Goal: Task Accomplishment & Management: Use online tool/utility

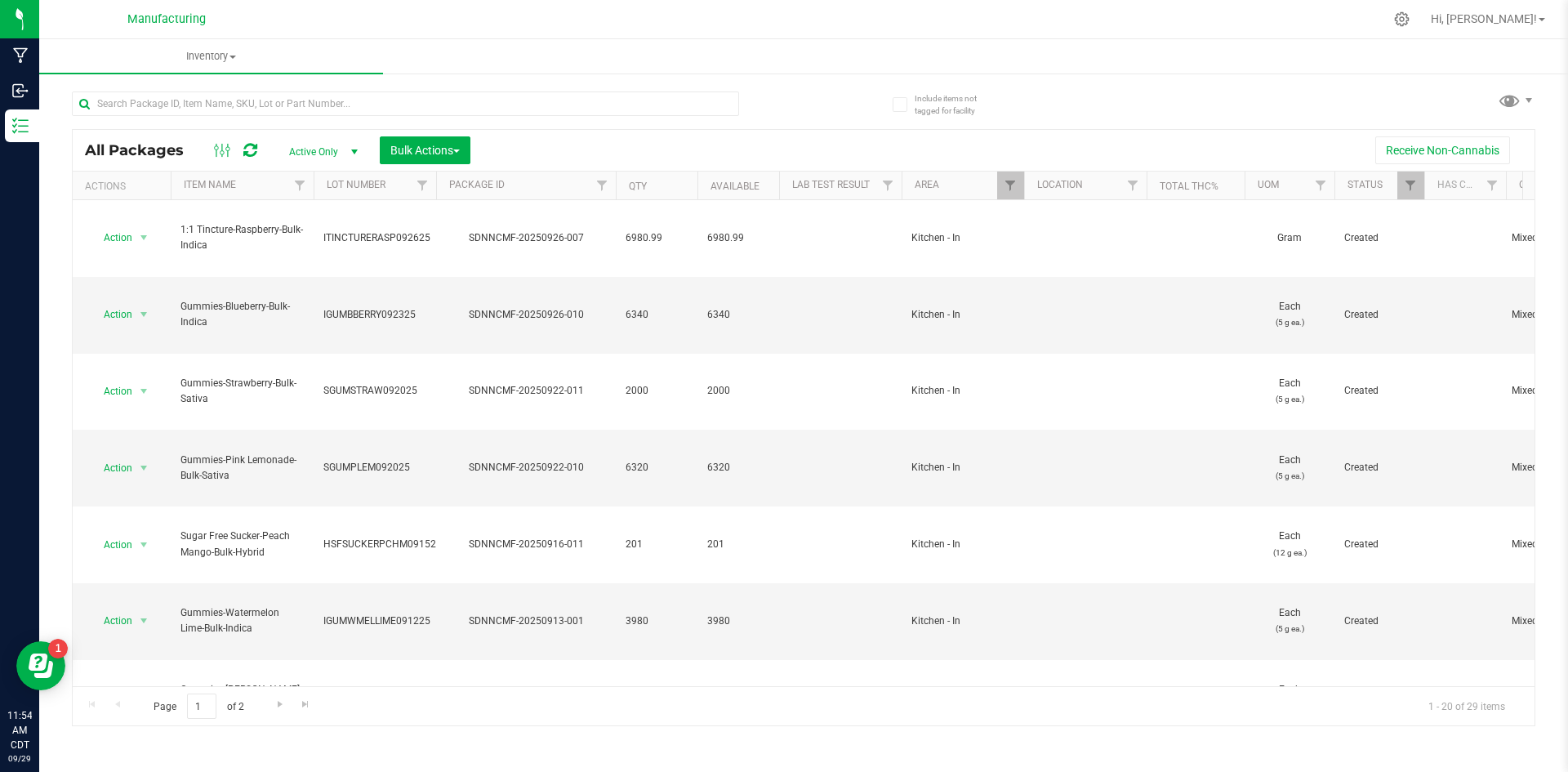
click at [146, 741] on div "Inventory All packages All inventory Waste log Create inventory Include items n…" at bounding box center [803, 406] width 1529 height 734
click at [437, 151] on span "Bulk Actions" at bounding box center [425, 151] width 69 height 13
click at [439, 187] on div at bounding box center [437, 186] width 8 height 29
click at [395, 187] on span "Add to manufacturing run" at bounding box center [451, 187] width 124 height 13
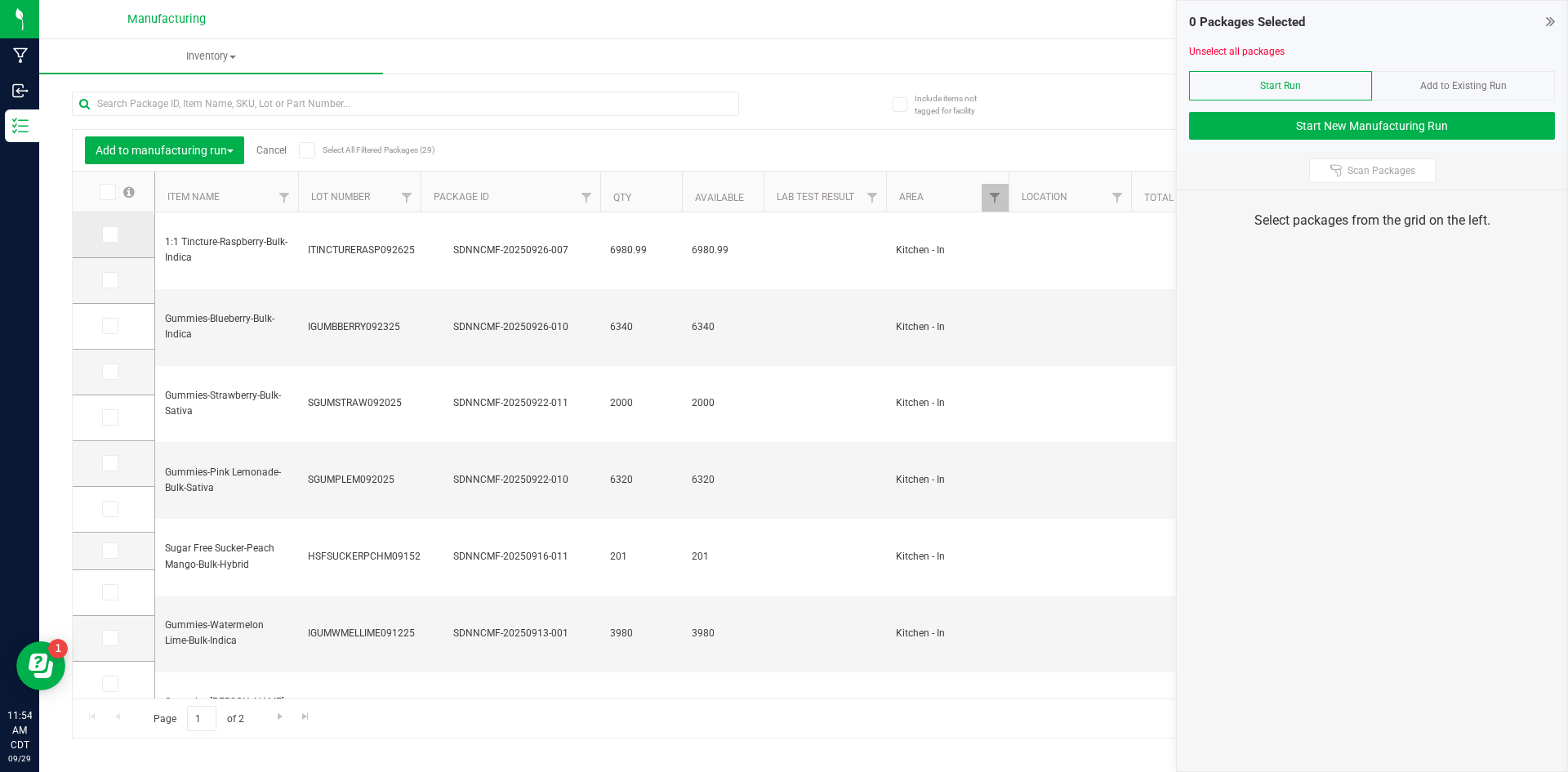
click at [112, 234] on icon at bounding box center [108, 234] width 11 height 0
click at [0, 0] on input "checkbox" at bounding box center [0, 0] width 0 height 0
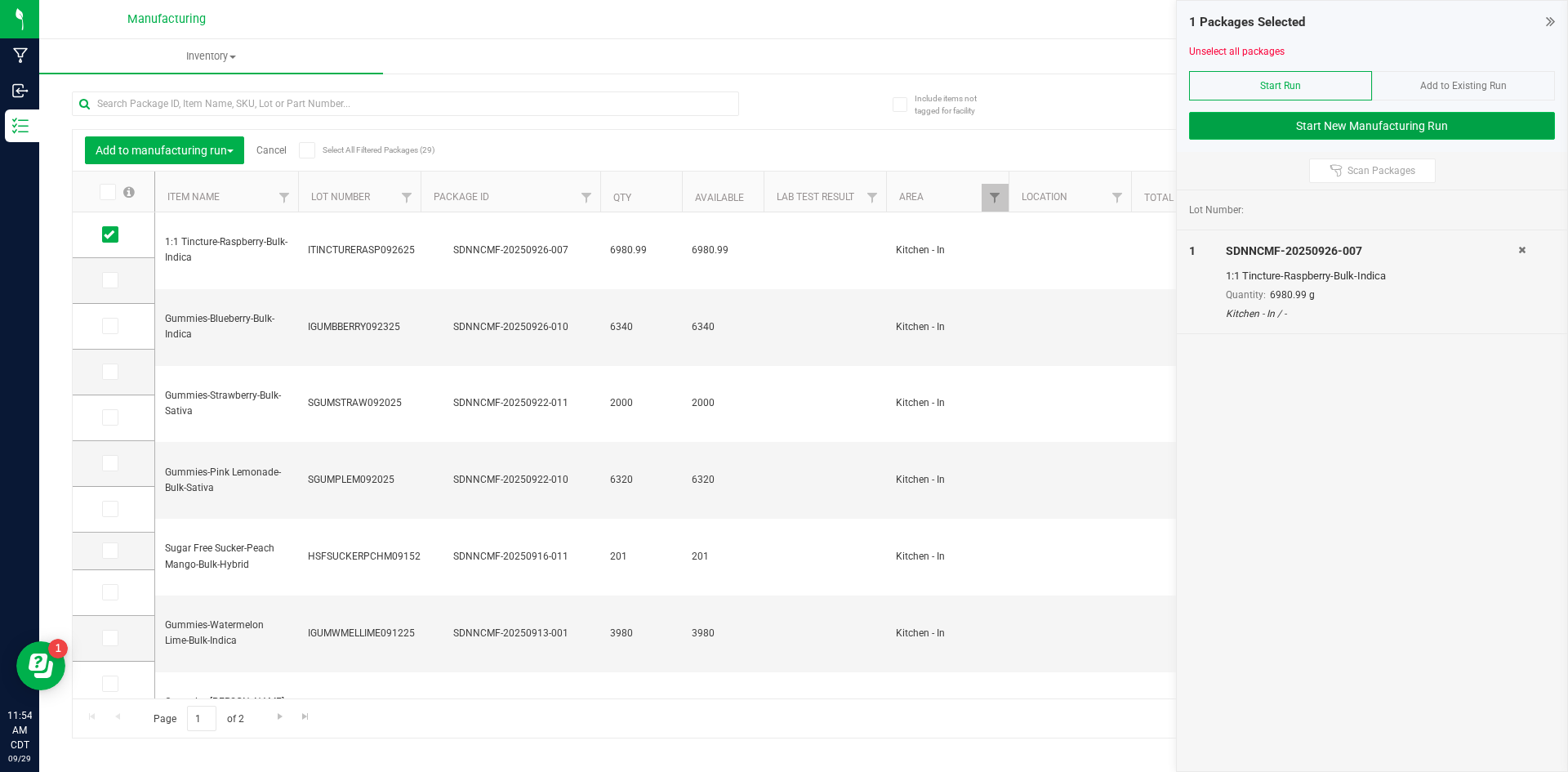
click at [1290, 130] on button "Start New Manufacturing Run" at bounding box center [1371, 126] width 366 height 28
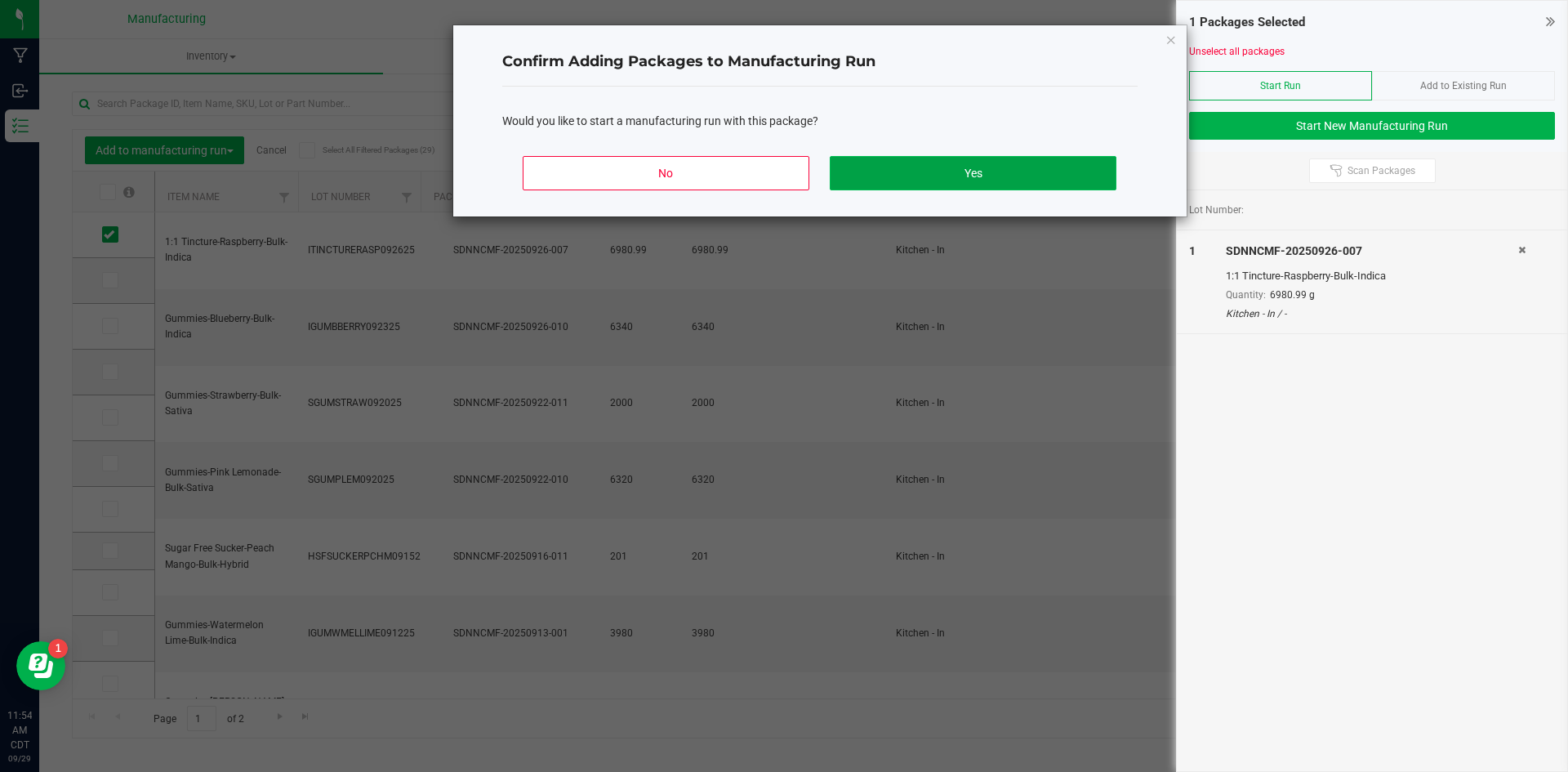
click at [963, 166] on button "Yes" at bounding box center [973, 174] width 286 height 35
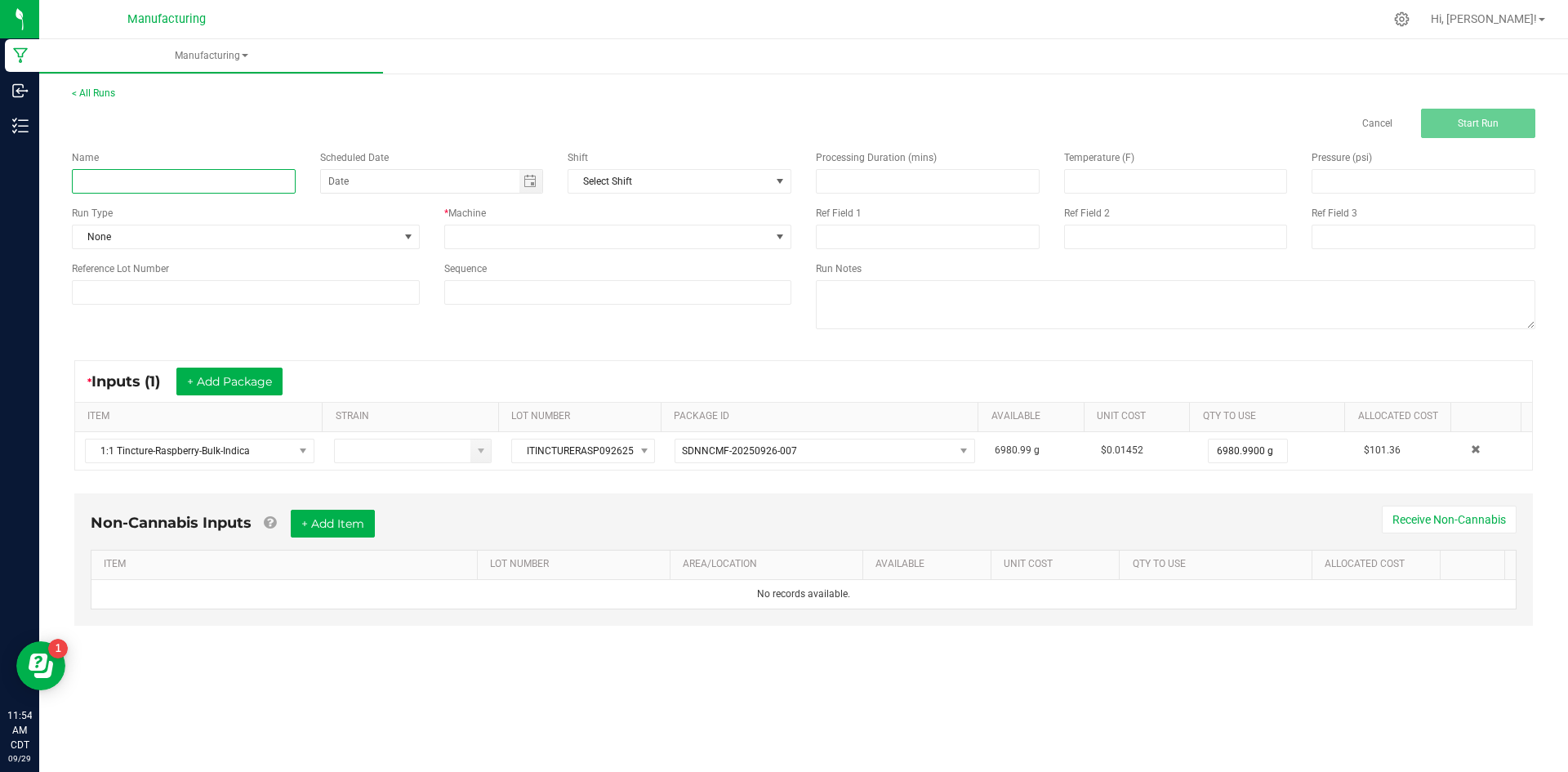
click at [204, 183] on input at bounding box center [183, 181] width 224 height 25
type input "ITINCTURERASP092625"
click at [225, 238] on span "None" at bounding box center [236, 237] width 326 height 23
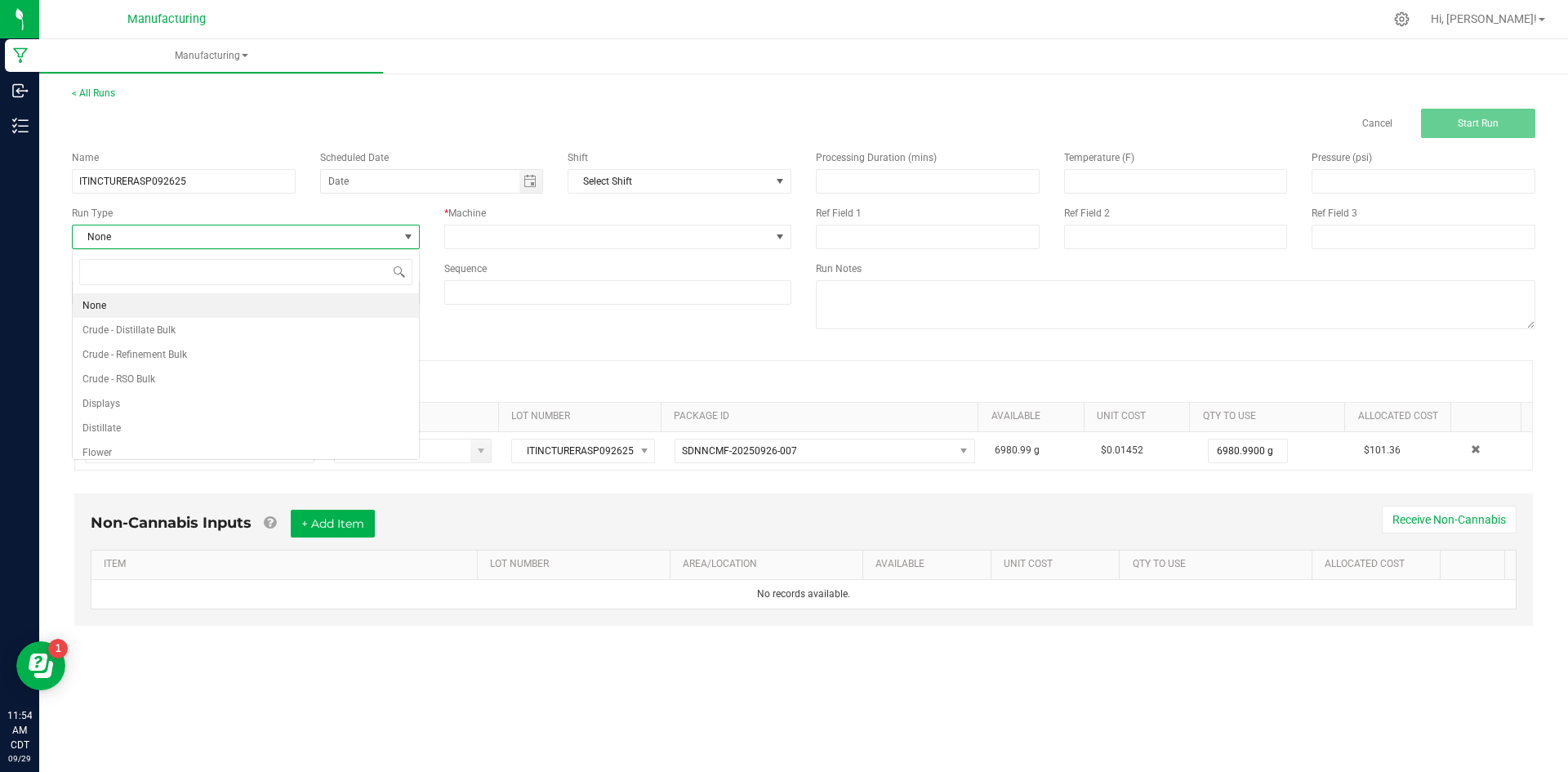
scroll to position [25, 347]
type input "K"
click at [229, 389] on li "Kitchen" at bounding box center [246, 379] width 346 height 25
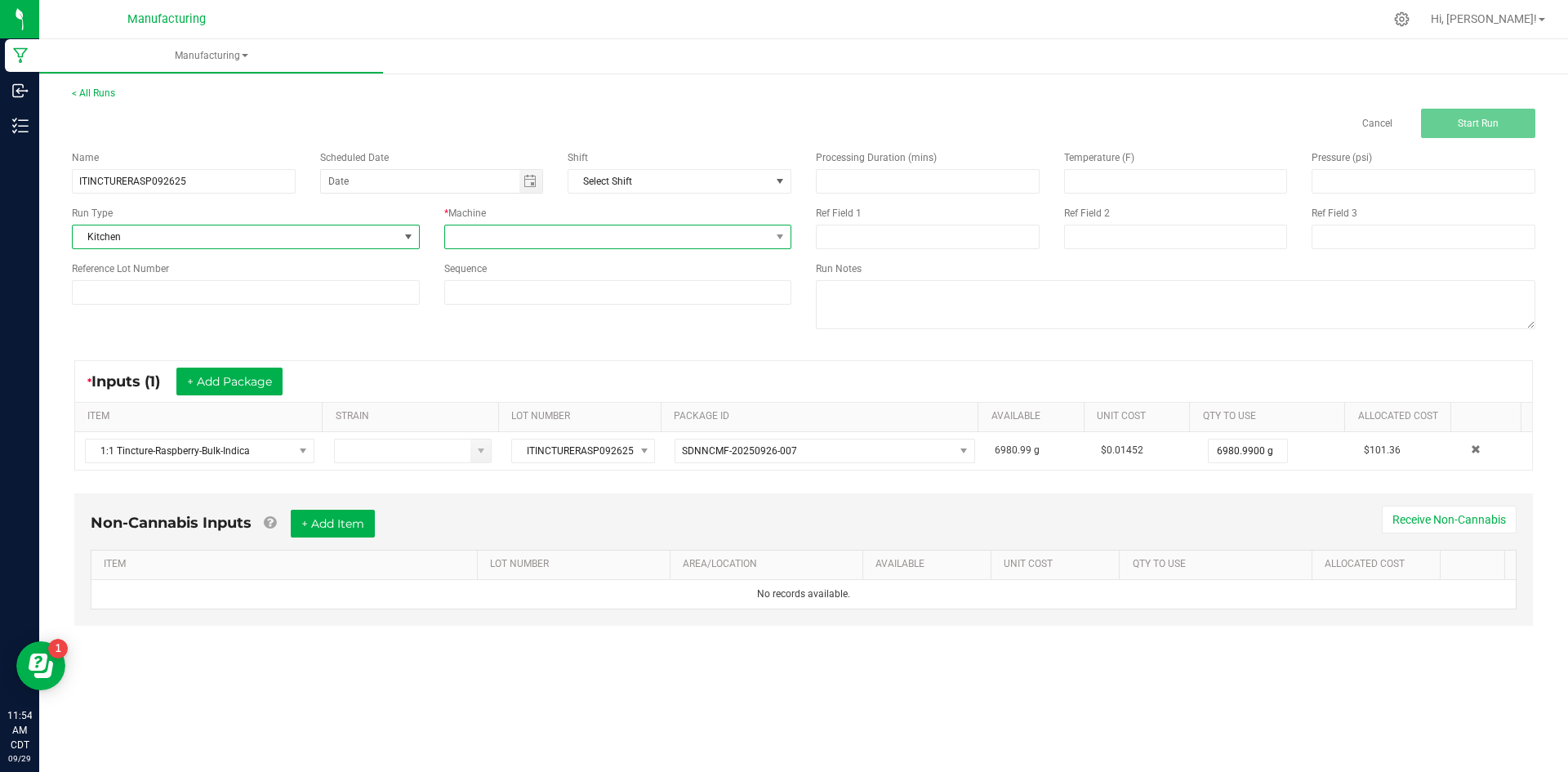
click at [491, 229] on span at bounding box center [608, 237] width 326 height 23
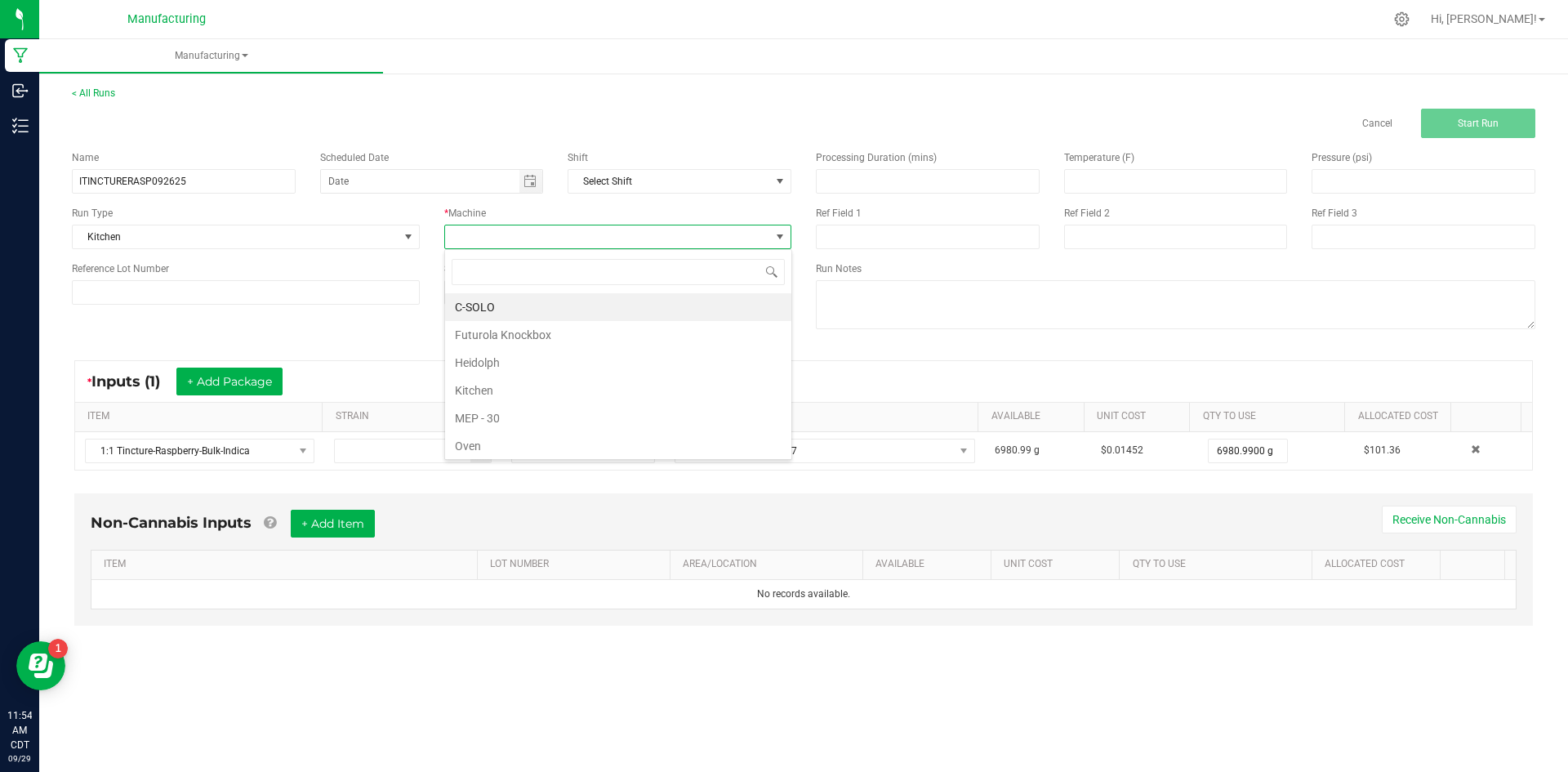
type input "K"
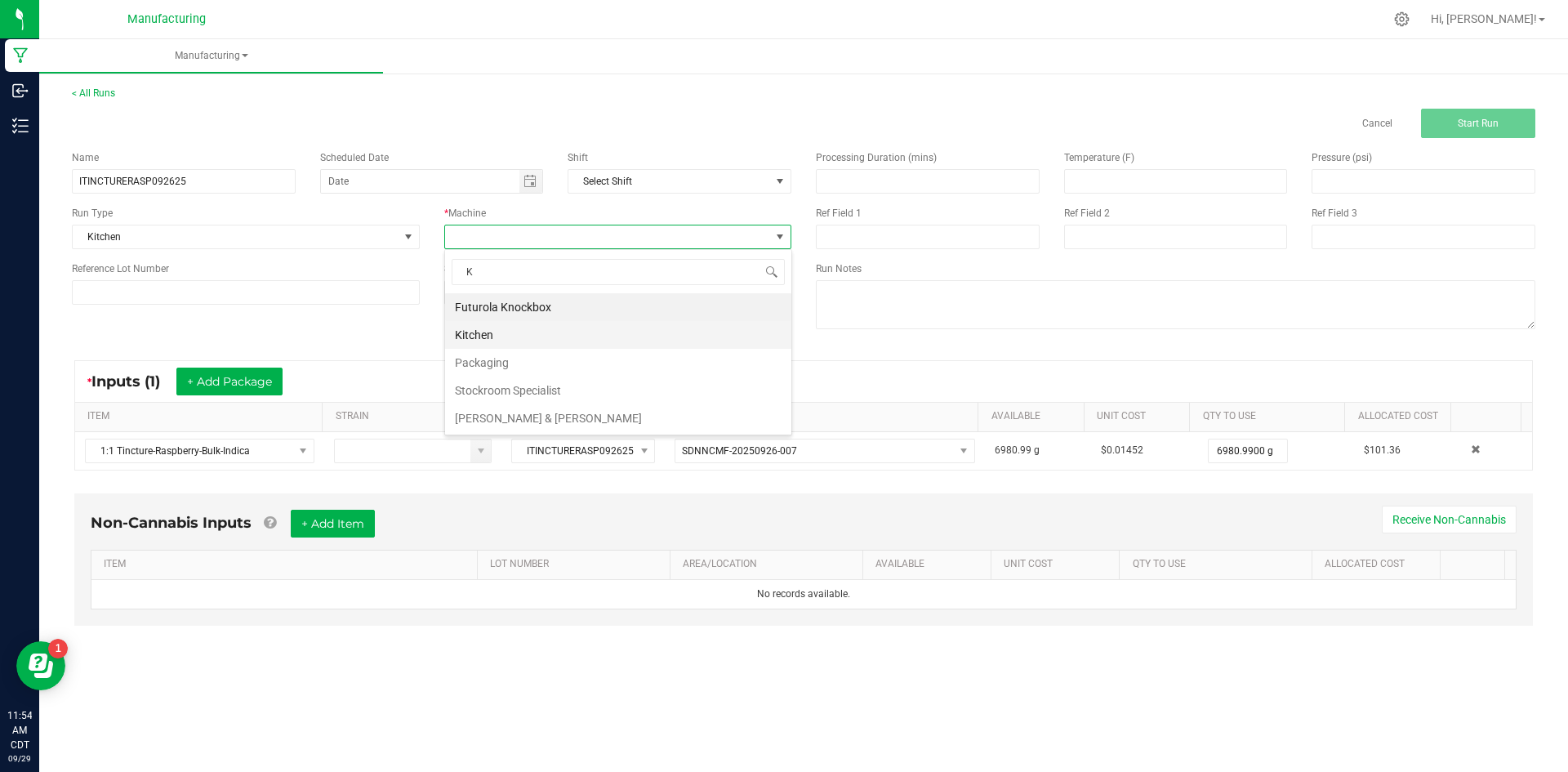
click at [477, 331] on li "Kitchen" at bounding box center [618, 335] width 346 height 28
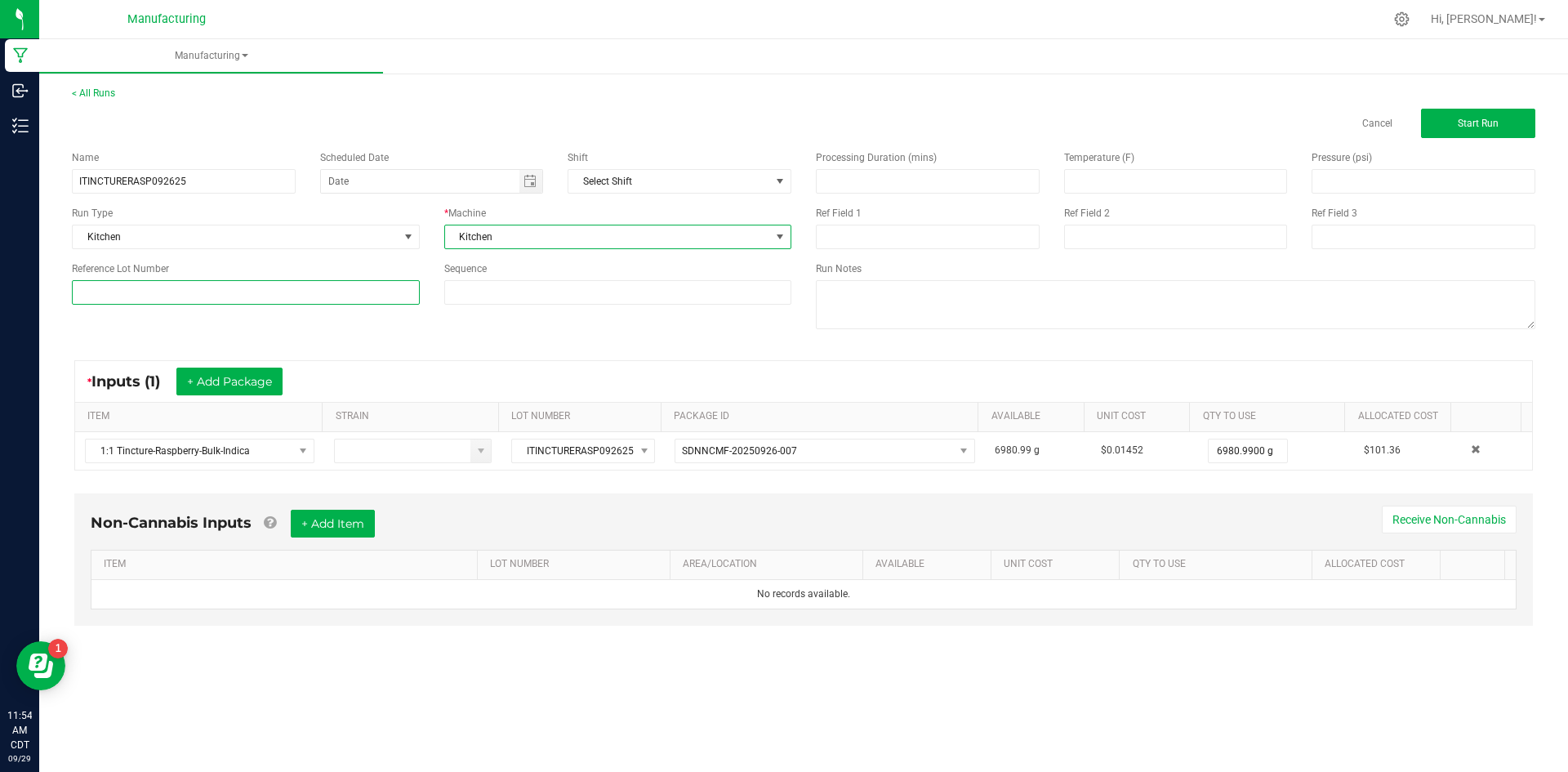
click at [398, 287] on input at bounding box center [246, 293] width 348 height 25
type input "ITINCTURERASP092625"
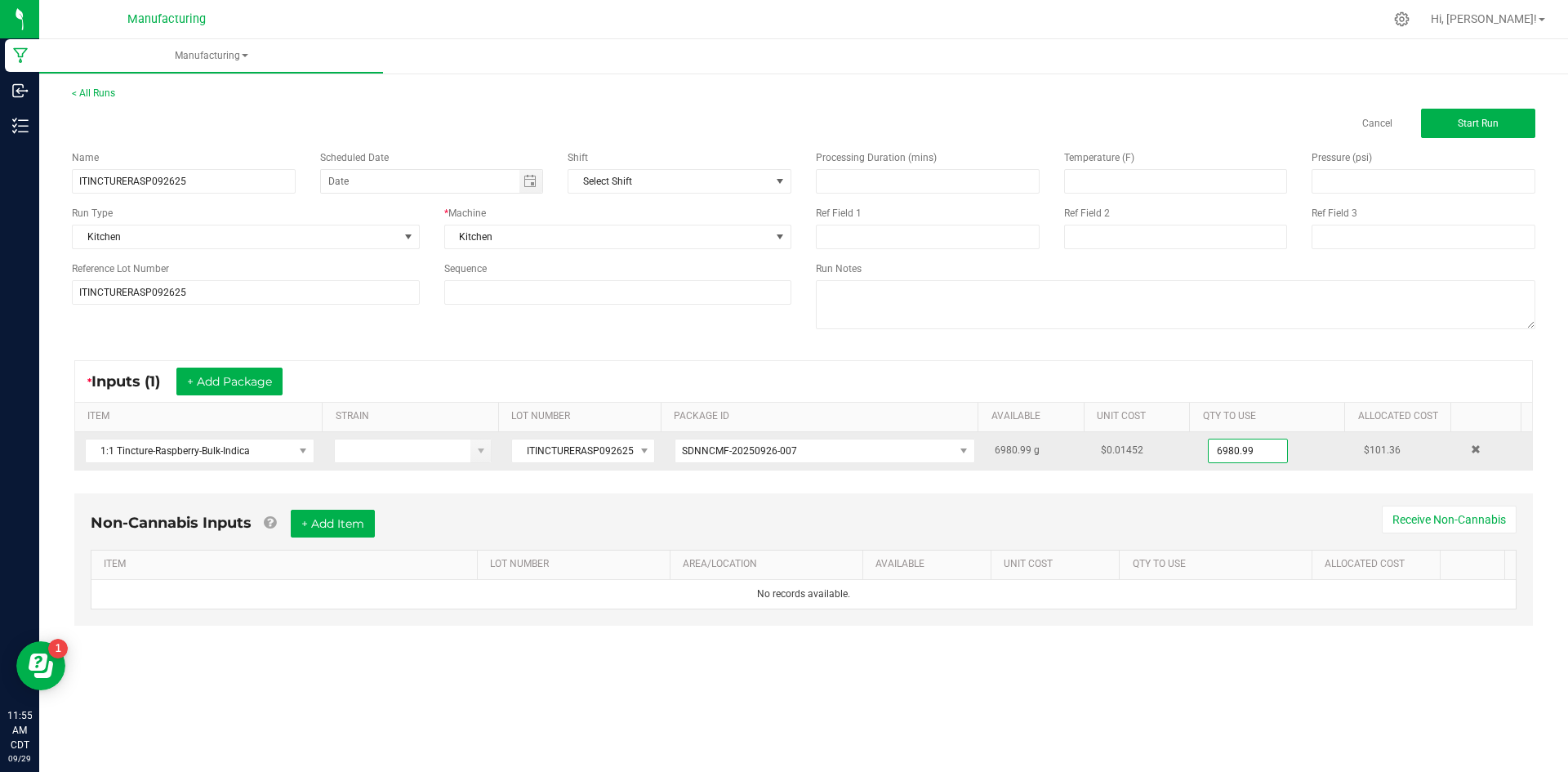
click at [1247, 448] on input "6980.99" at bounding box center [1248, 451] width 79 height 23
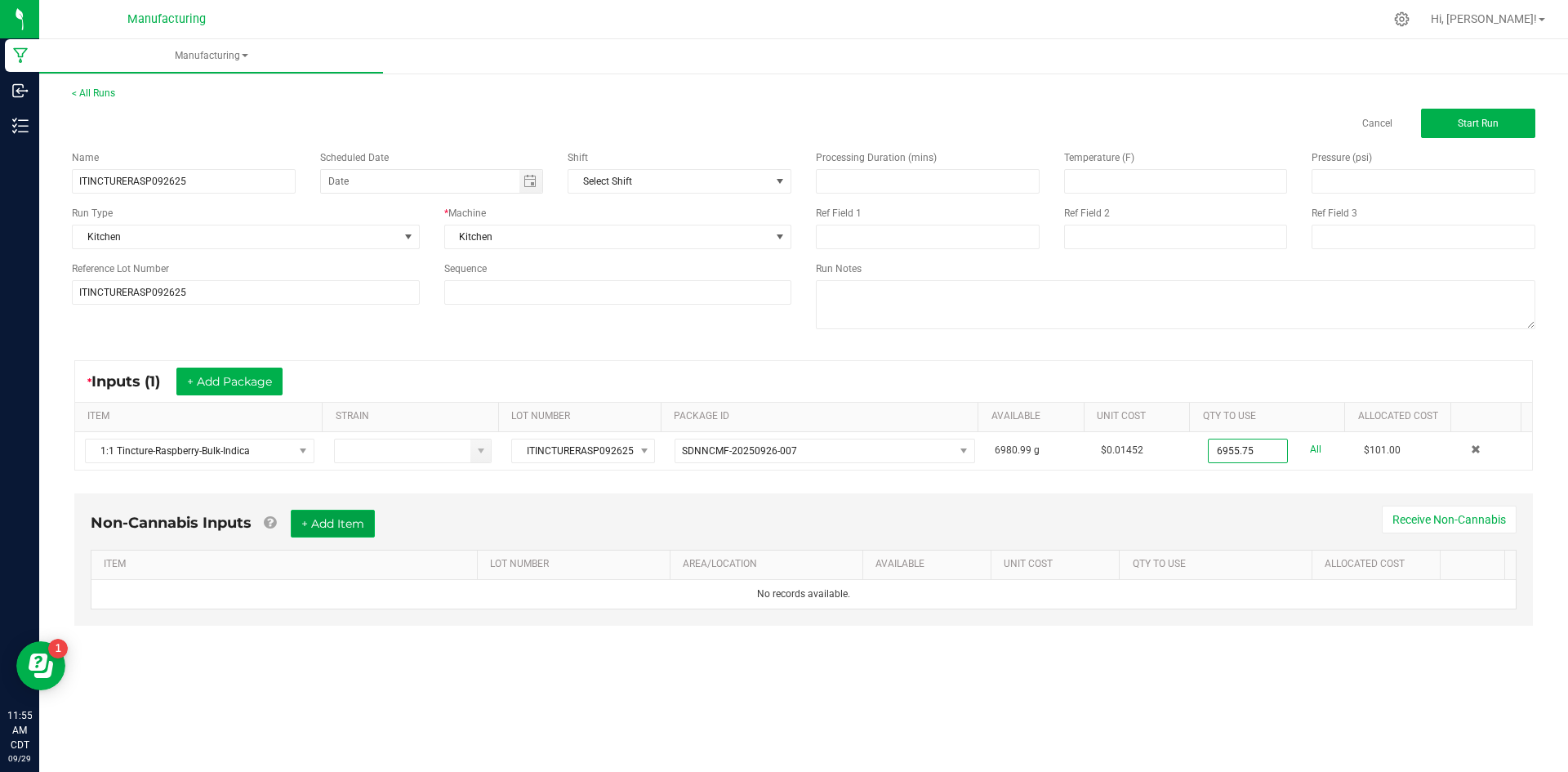
type input "6955.7500 g"
click at [342, 530] on button "+ Add Item" at bounding box center [333, 523] width 84 height 28
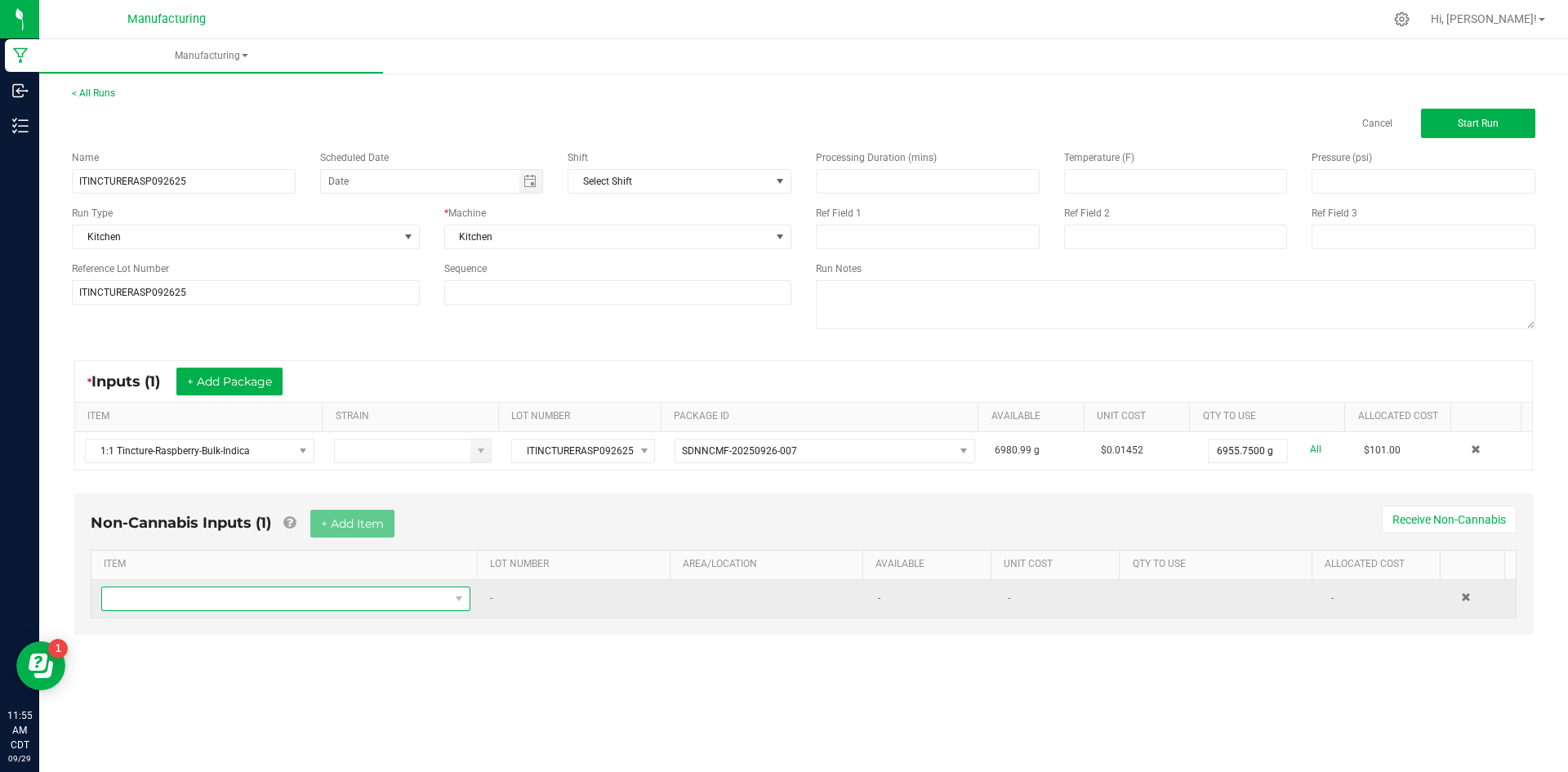
click at [325, 593] on span "NO DATA FOUND" at bounding box center [275, 599] width 347 height 23
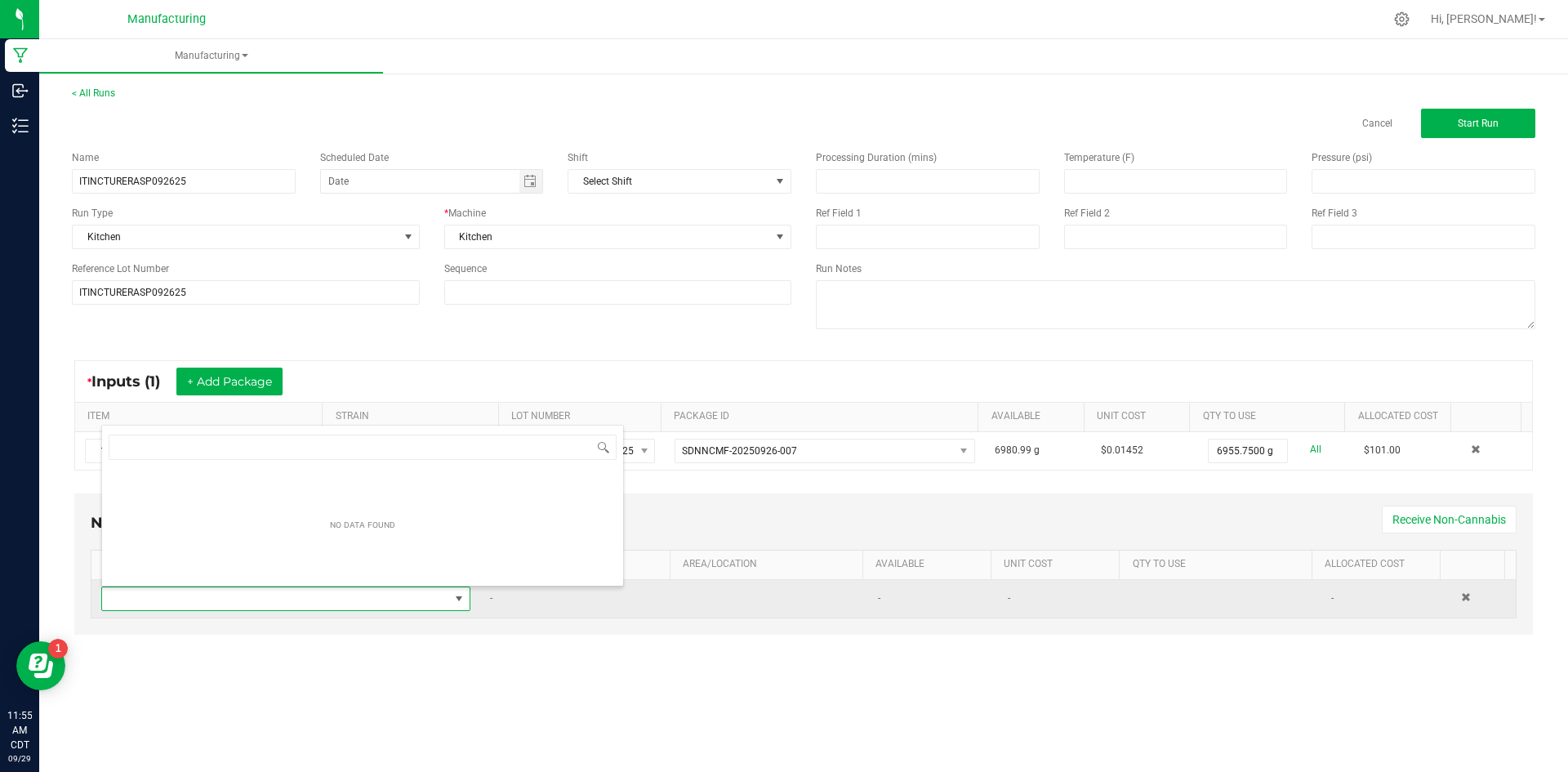
scroll to position [25, 363]
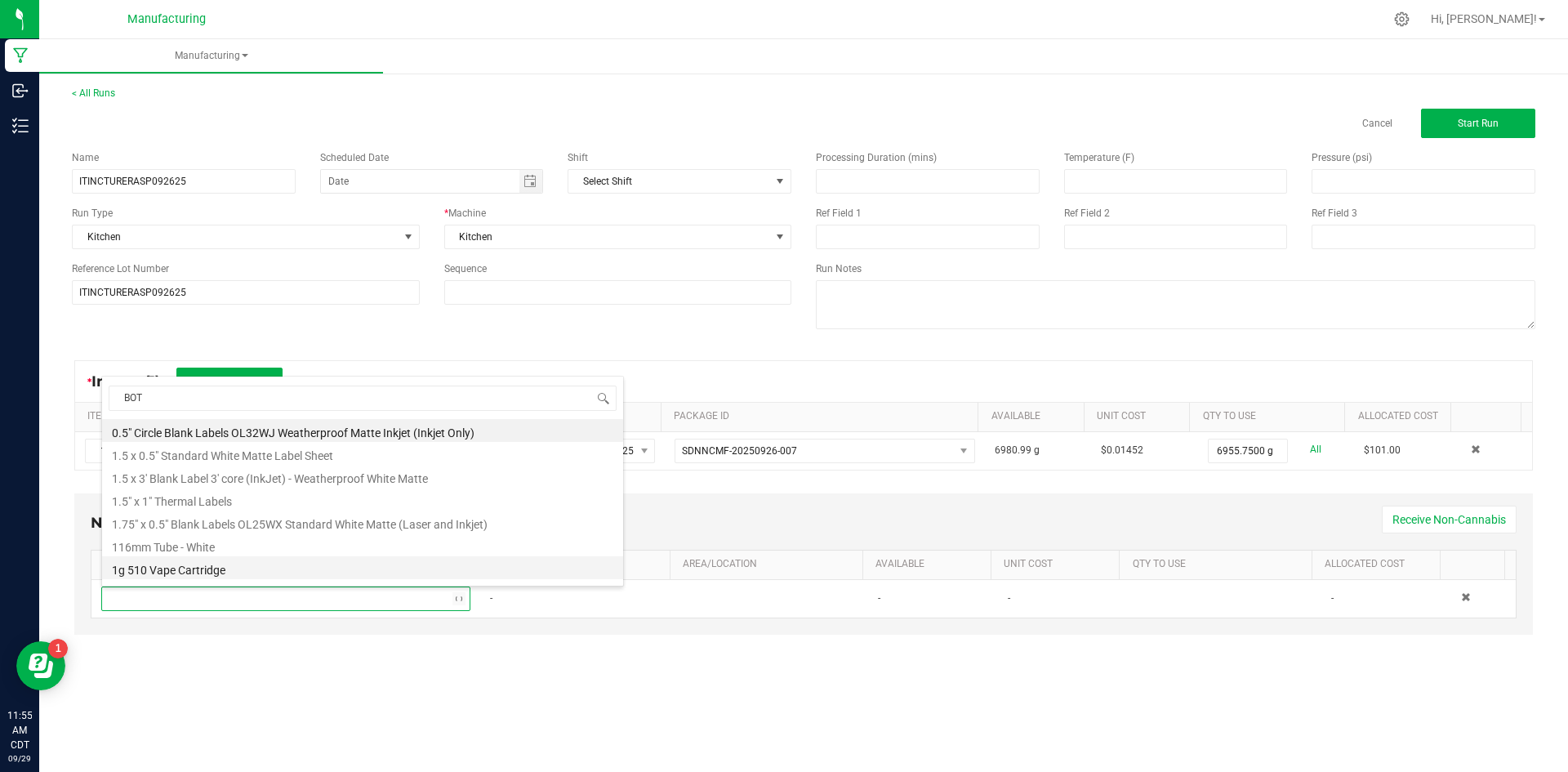
type input "[PERSON_NAME]"
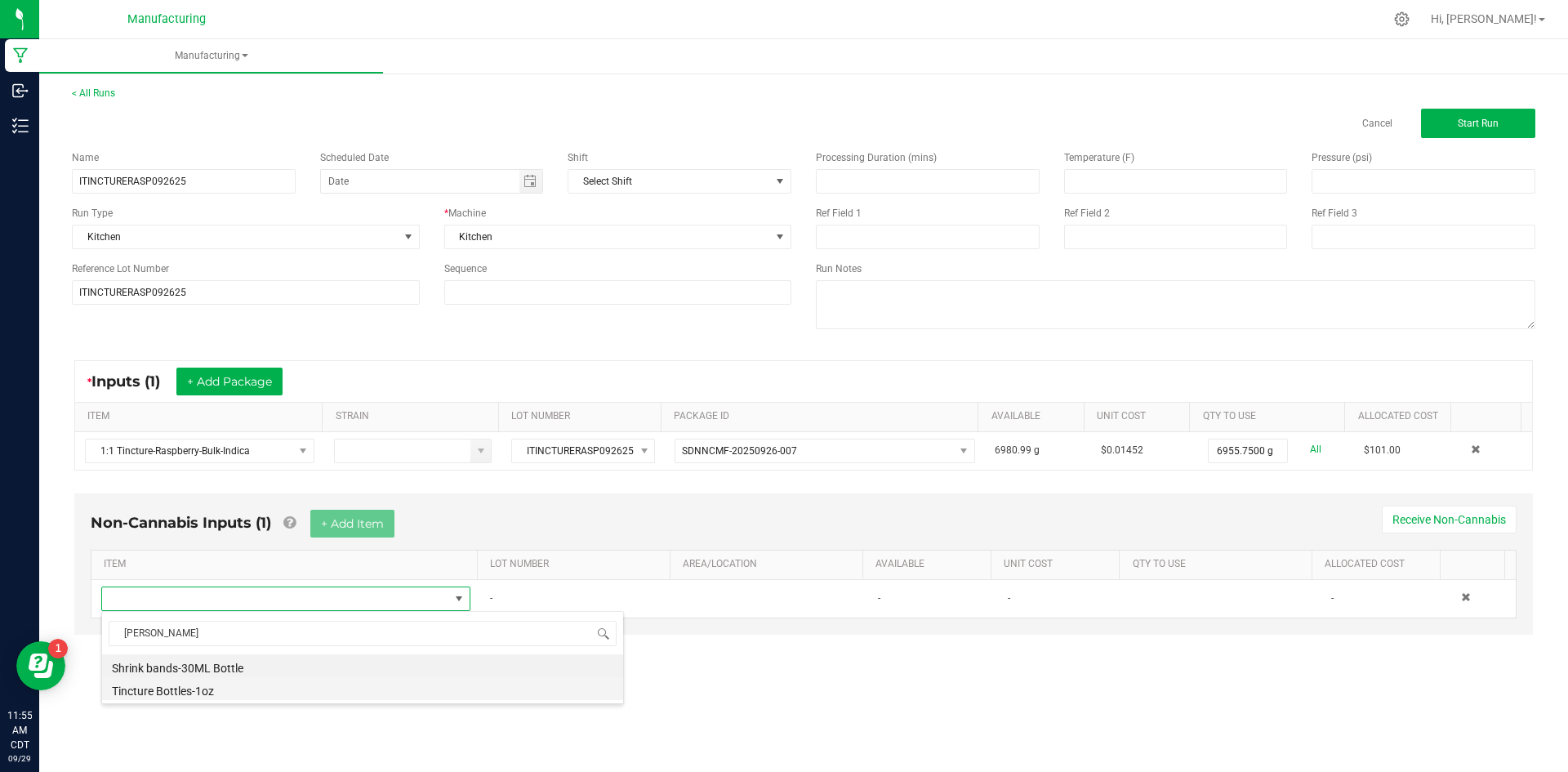
click at [259, 695] on li "Tincture Bottles-1oz" at bounding box center [362, 689] width 521 height 23
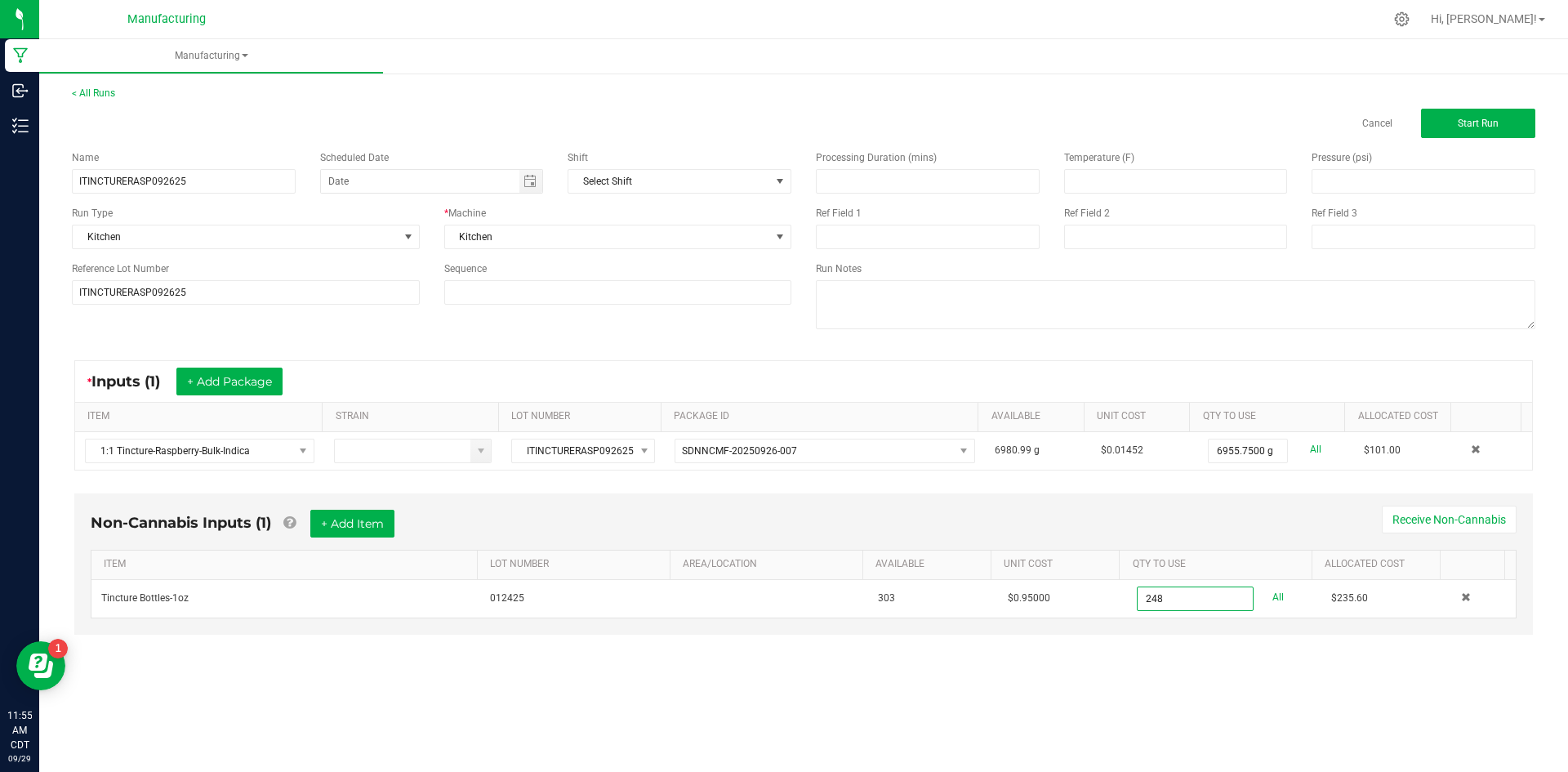
type input "248 ea"
click at [1160, 667] on div "< All Runs Cancel Start Run Name ITINCTURERASP092625 Scheduled Date Shift Selec…" at bounding box center [803, 375] width 1529 height 613
click at [1541, 344] on div "Processing Duration (mins) Temperature (F) Pressure (psi) Ref Field 1 Ref Field…" at bounding box center [1176, 242] width 744 height 207
click at [1506, 131] on button "Start Run" at bounding box center [1478, 123] width 114 height 30
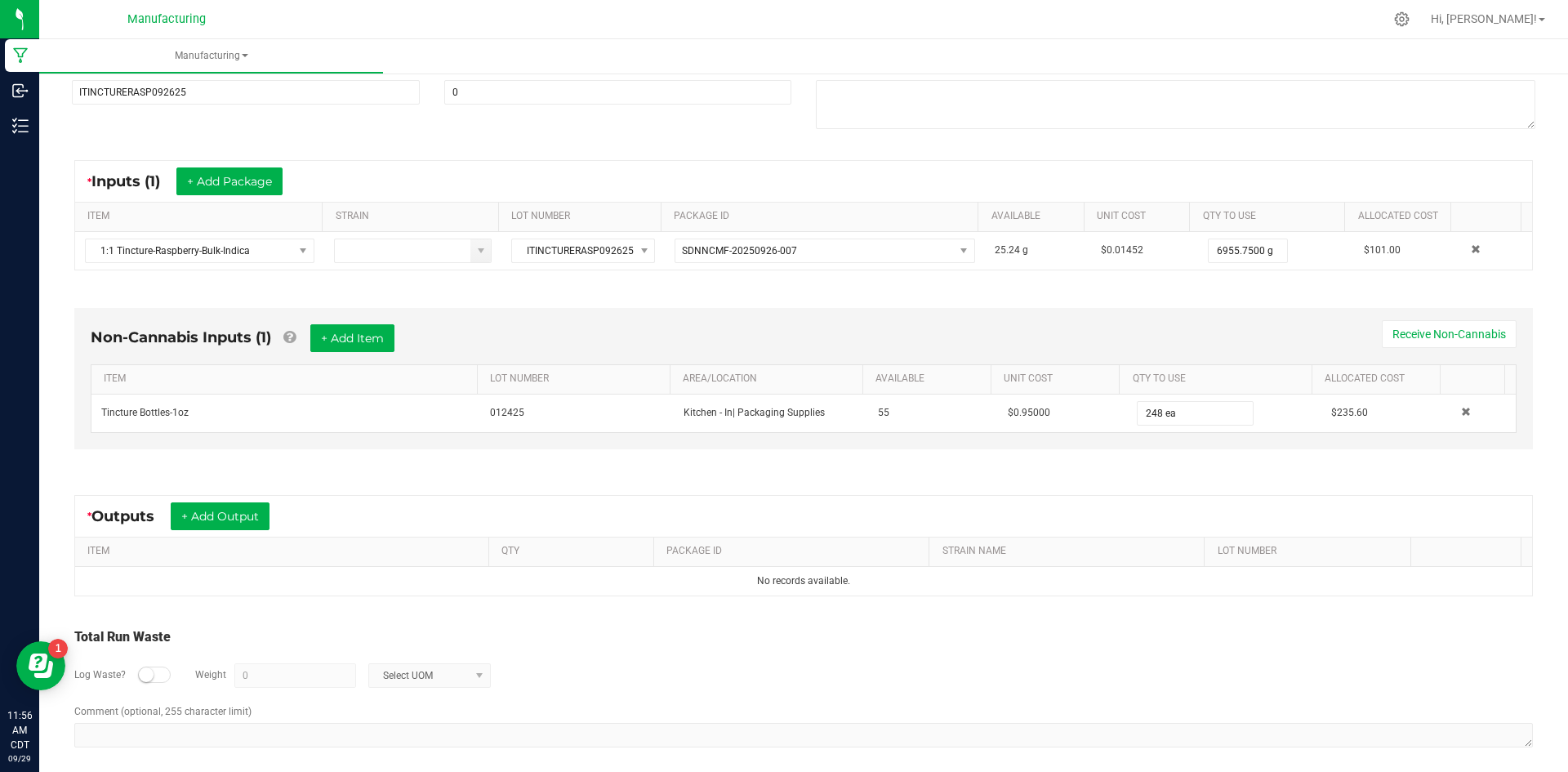
scroll to position [245, 0]
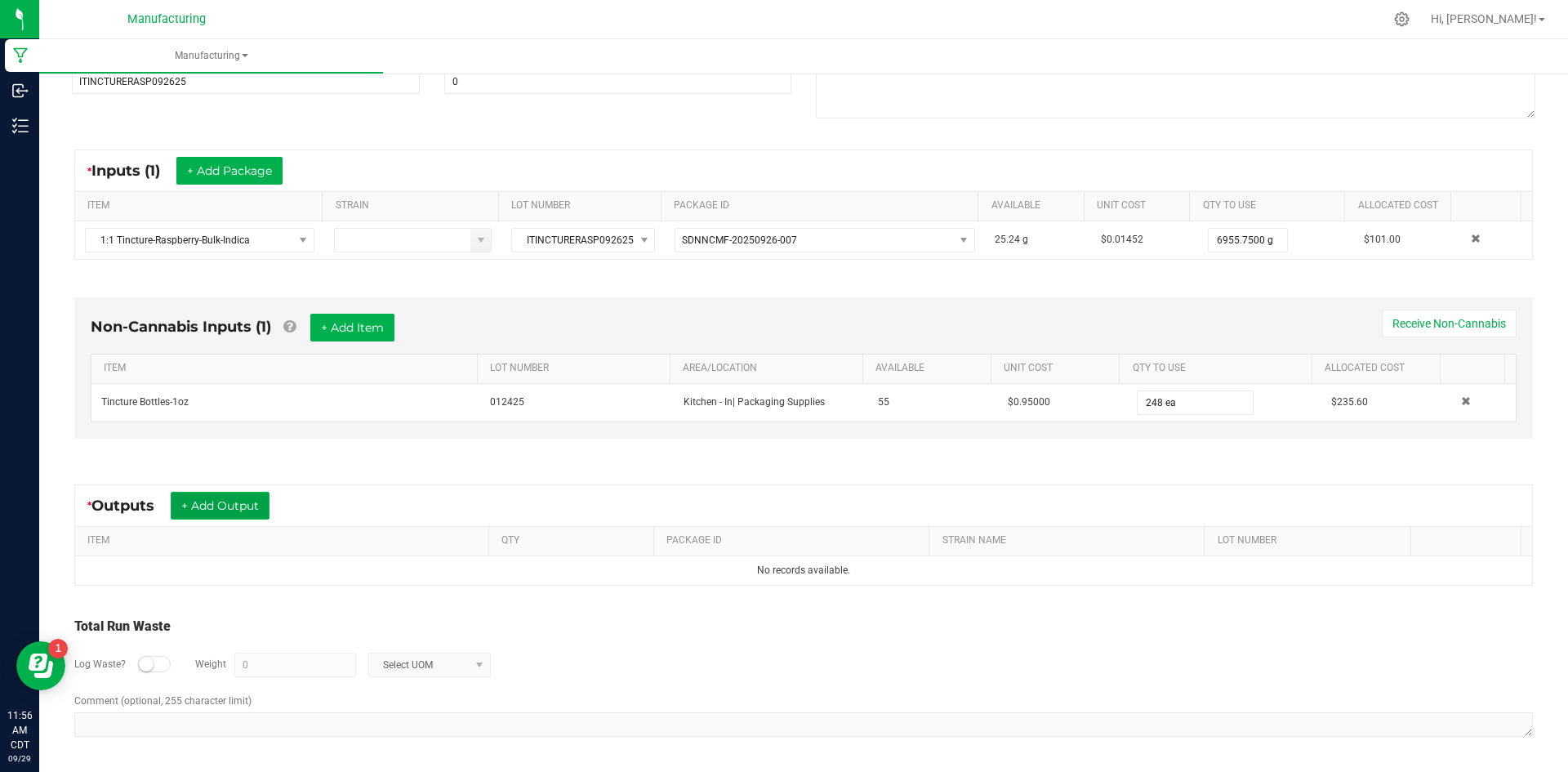
click at [244, 508] on button "+ Add Output" at bounding box center [220, 505] width 99 height 28
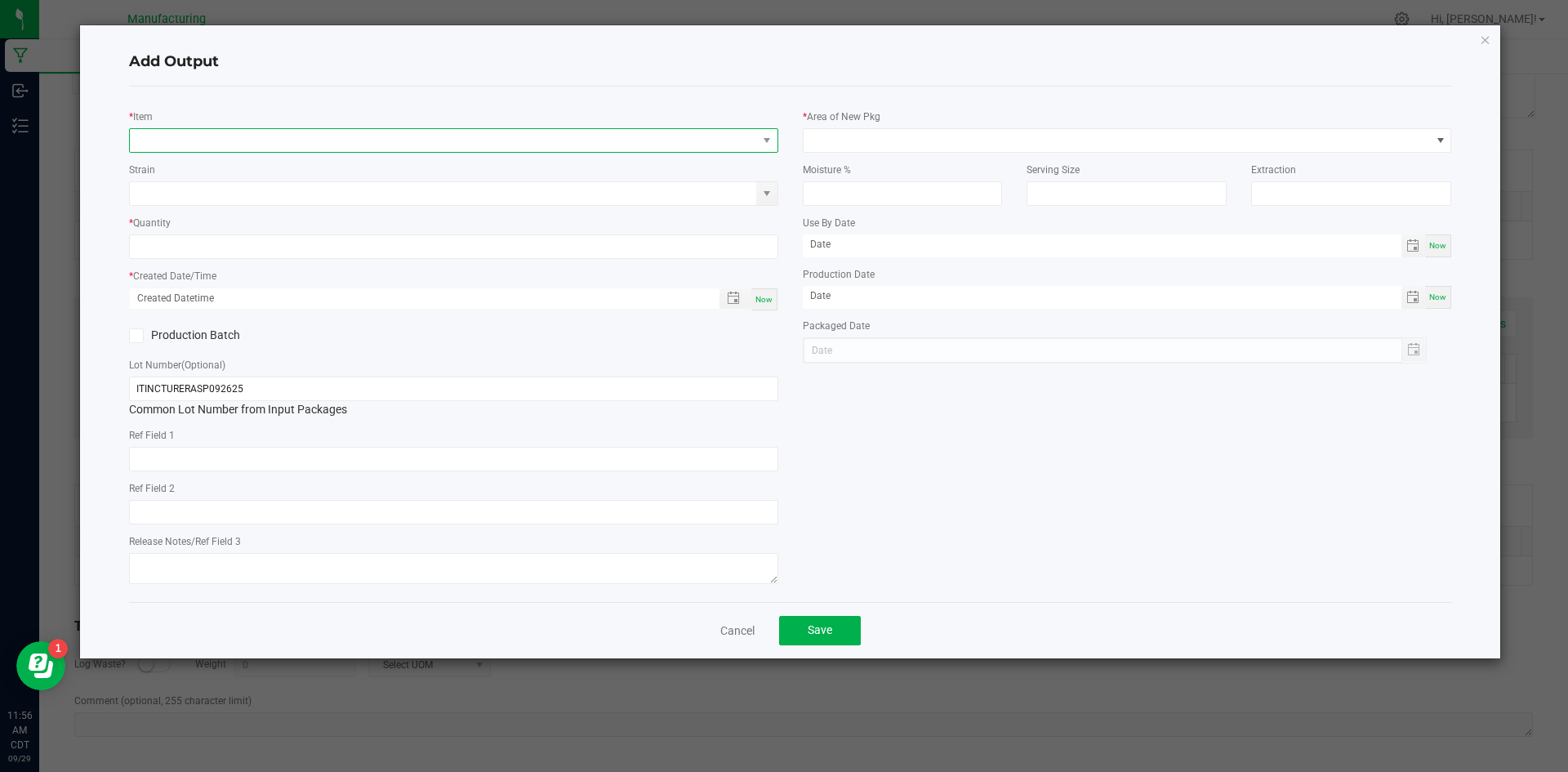
click at [222, 133] on span "NO DATA FOUND" at bounding box center [443, 140] width 628 height 23
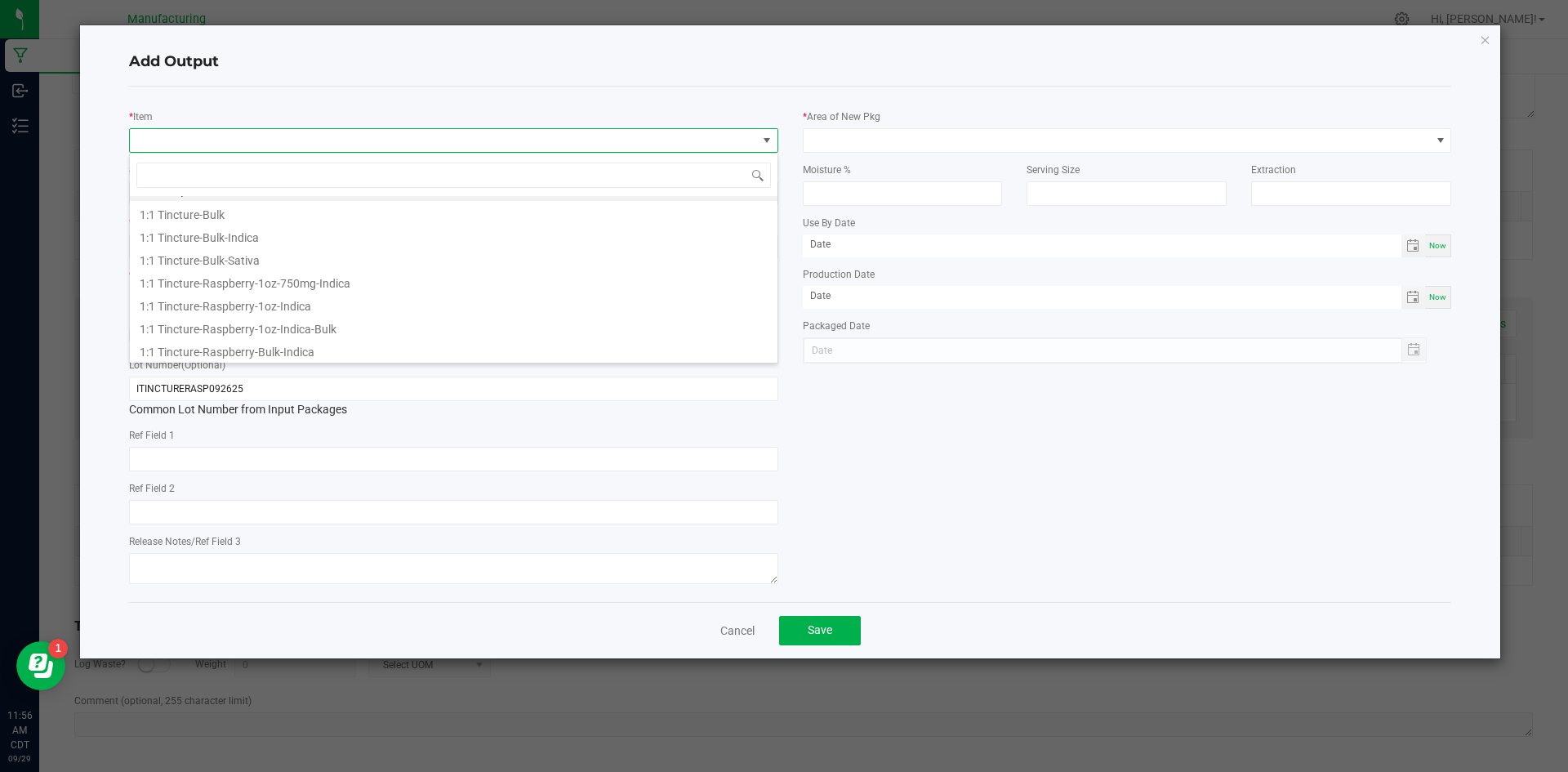
scroll to position [33, 0]
click at [634, 311] on li "1:1 Tincture-Raspberry-1oz-Indica-Bulk" at bounding box center [453, 312] width 648 height 23
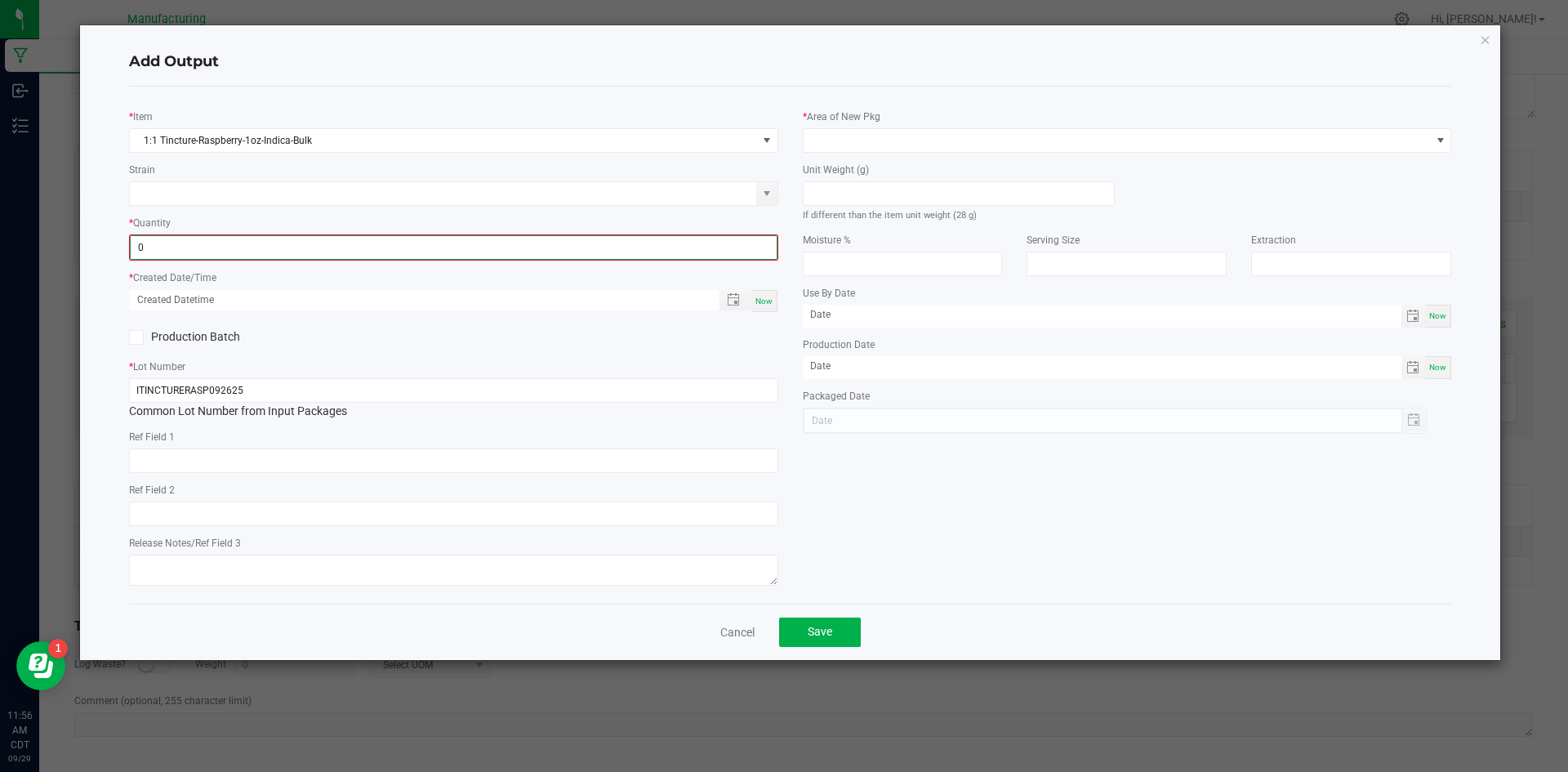
click at [659, 248] on input "0" at bounding box center [453, 248] width 646 height 23
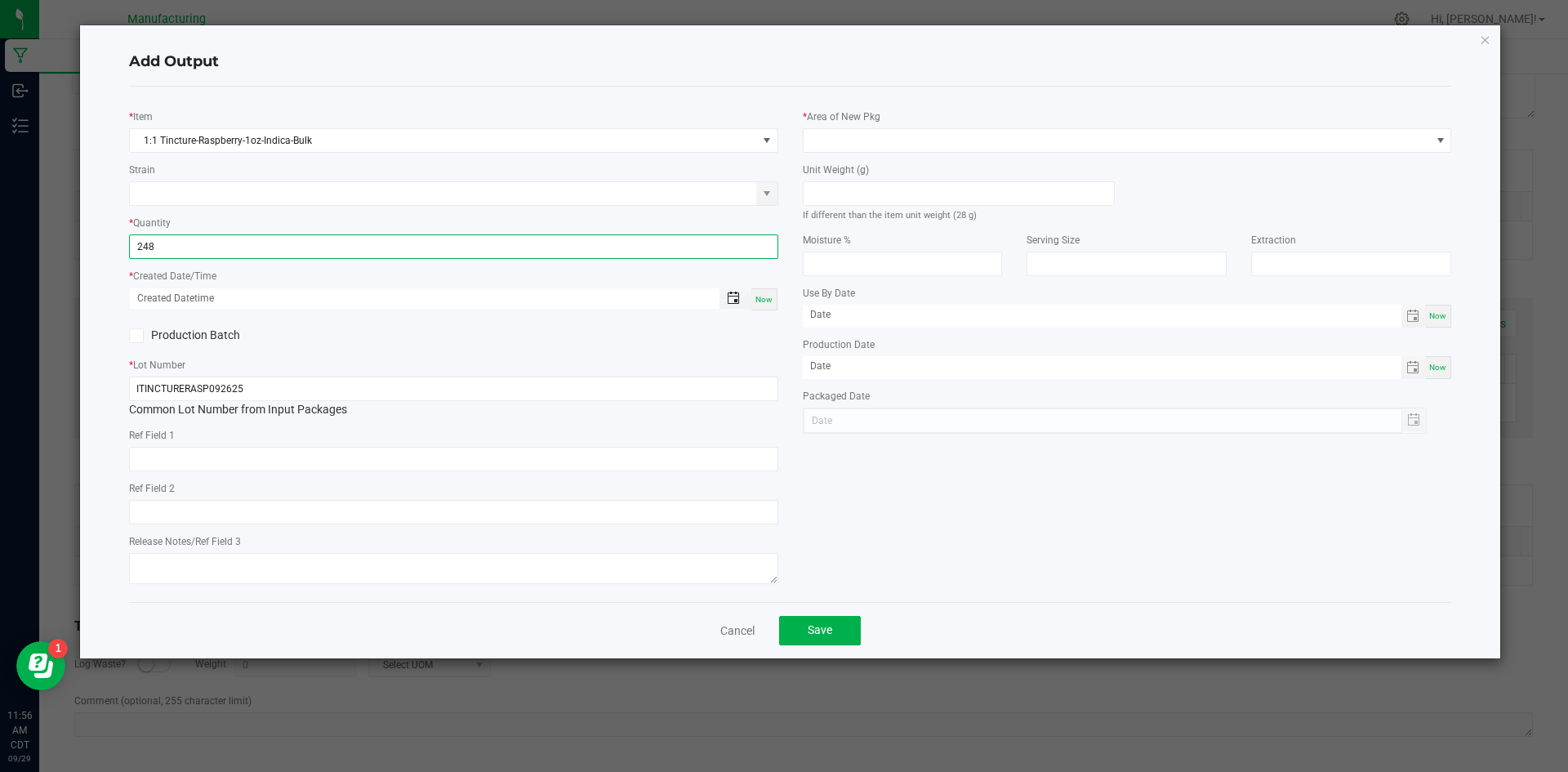
click at [733, 303] on span "Toggle popup" at bounding box center [734, 299] width 13 height 13
type input "248 ea"
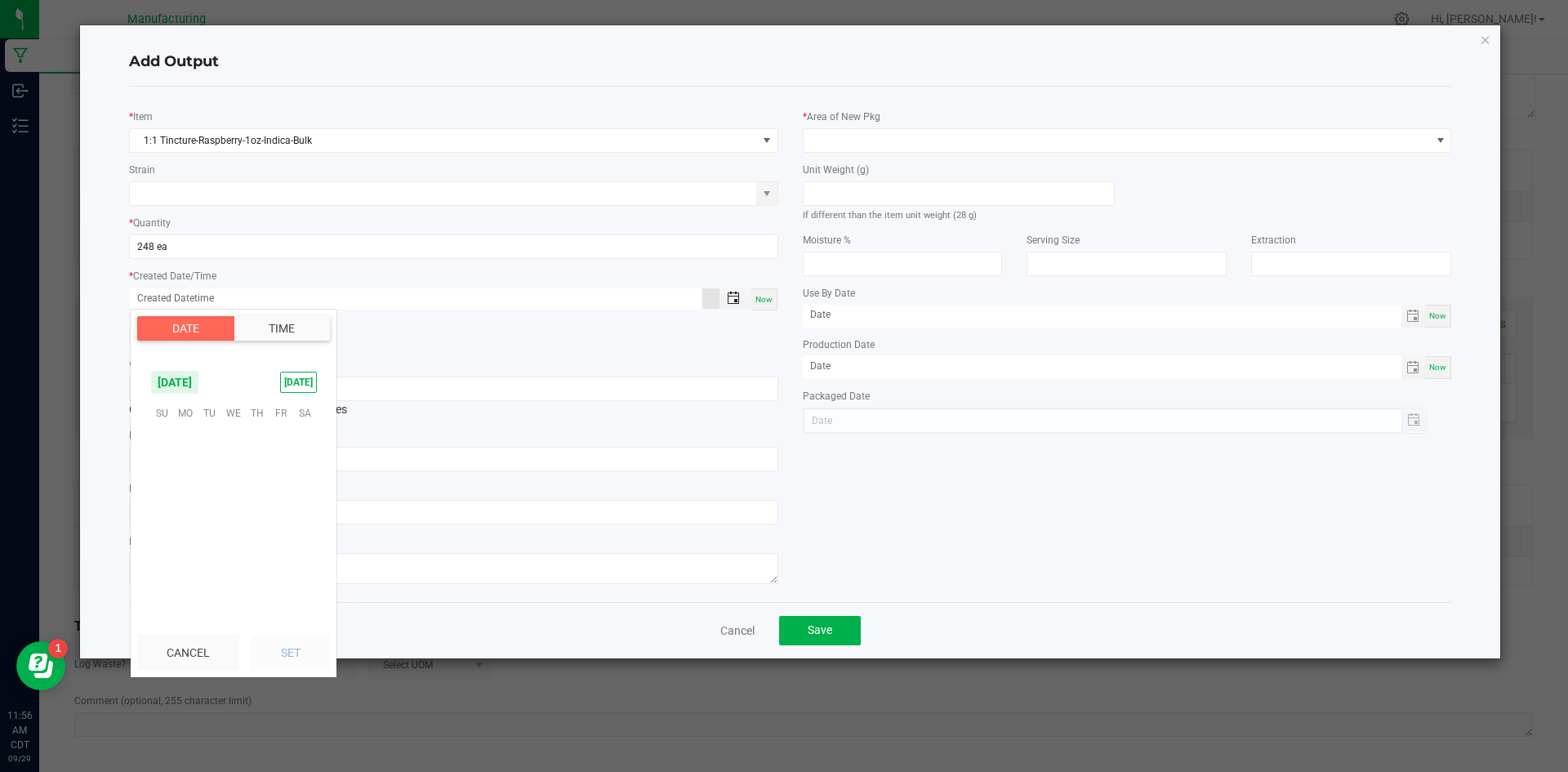
scroll to position [265067, 0]
click at [281, 512] on span "26" at bounding box center [280, 513] width 24 height 25
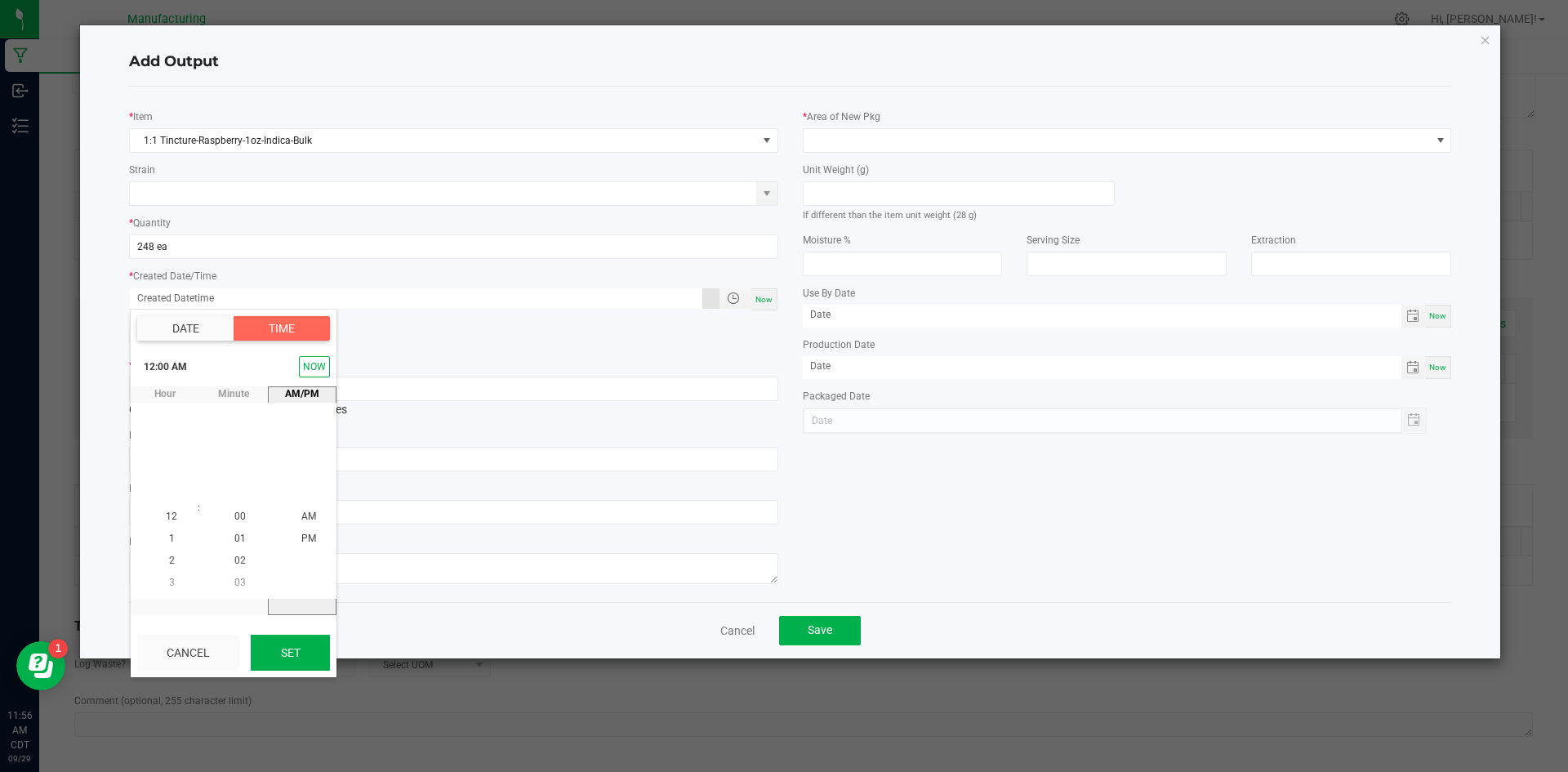
click at [294, 661] on button "Set" at bounding box center [290, 652] width 80 height 36
type input "[DATE] 12:00 AM"
type input "[DATE]"
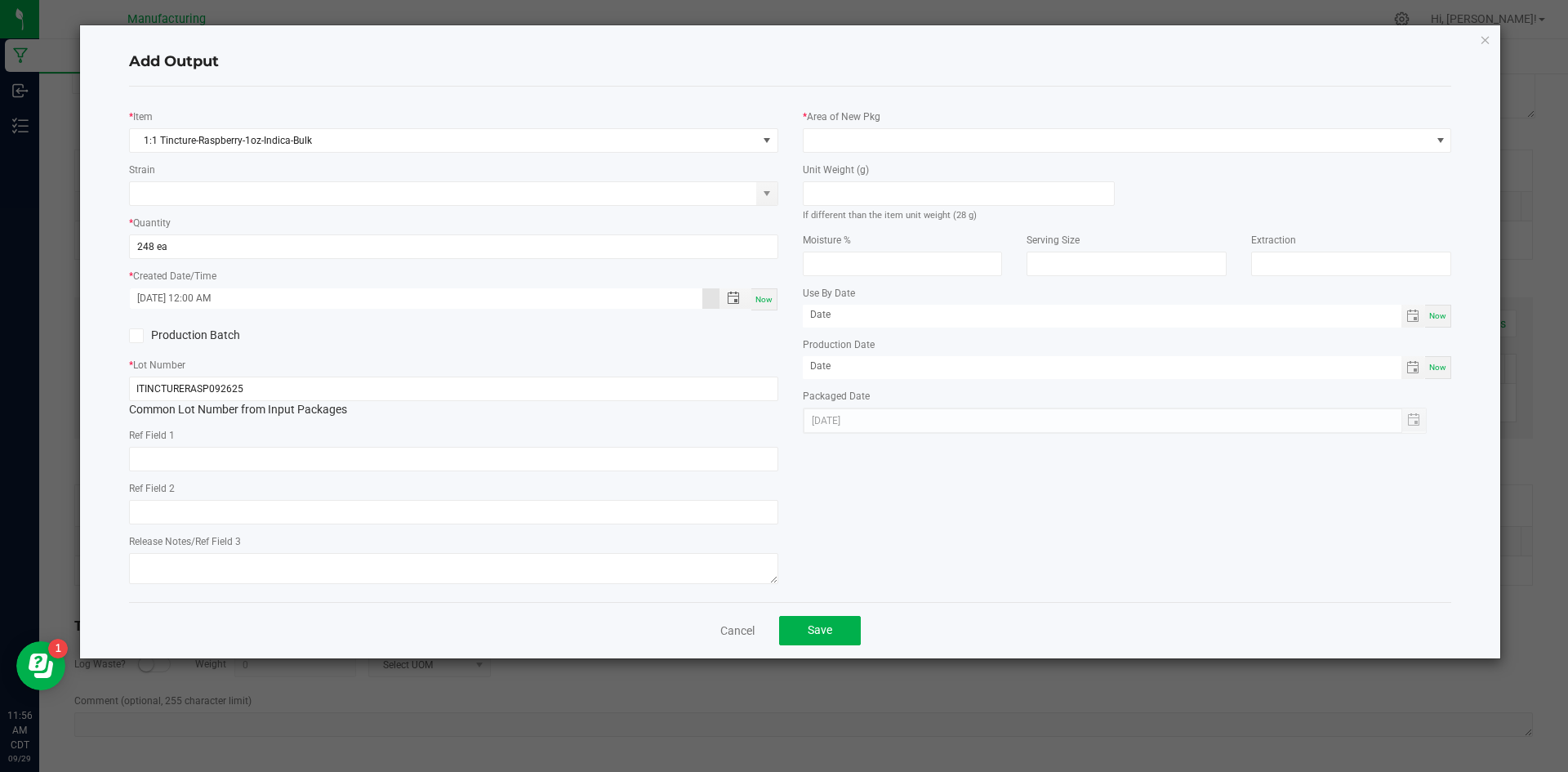
click at [135, 336] on icon at bounding box center [135, 336] width 11 height 0
click at [0, 0] on input "Production Batch" at bounding box center [0, 0] width 0 height 0
click at [849, 139] on span at bounding box center [1118, 140] width 628 height 23
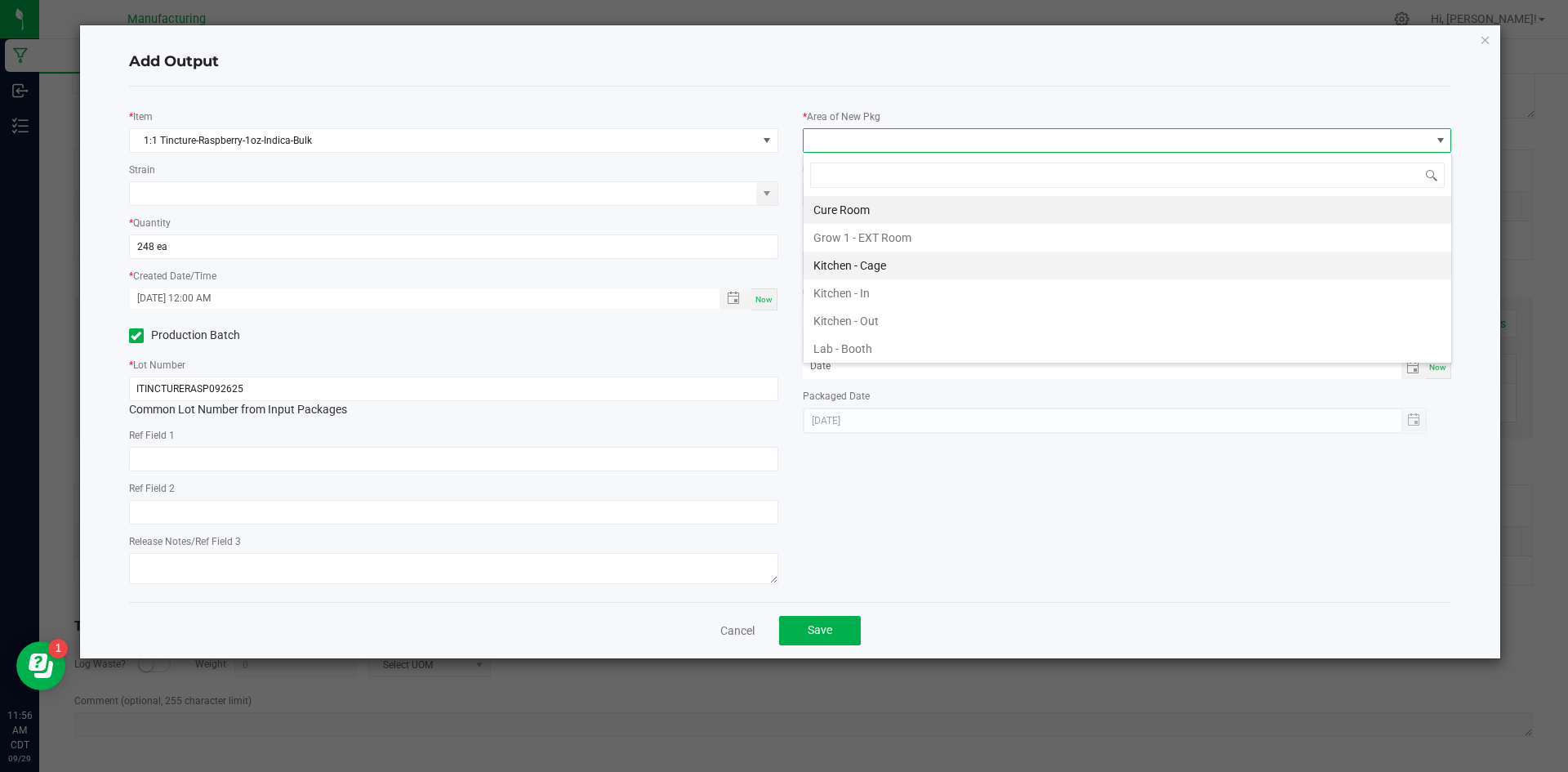
scroll to position [25, 650]
click at [848, 295] on li "Kitchen - In" at bounding box center [1128, 293] width 648 height 28
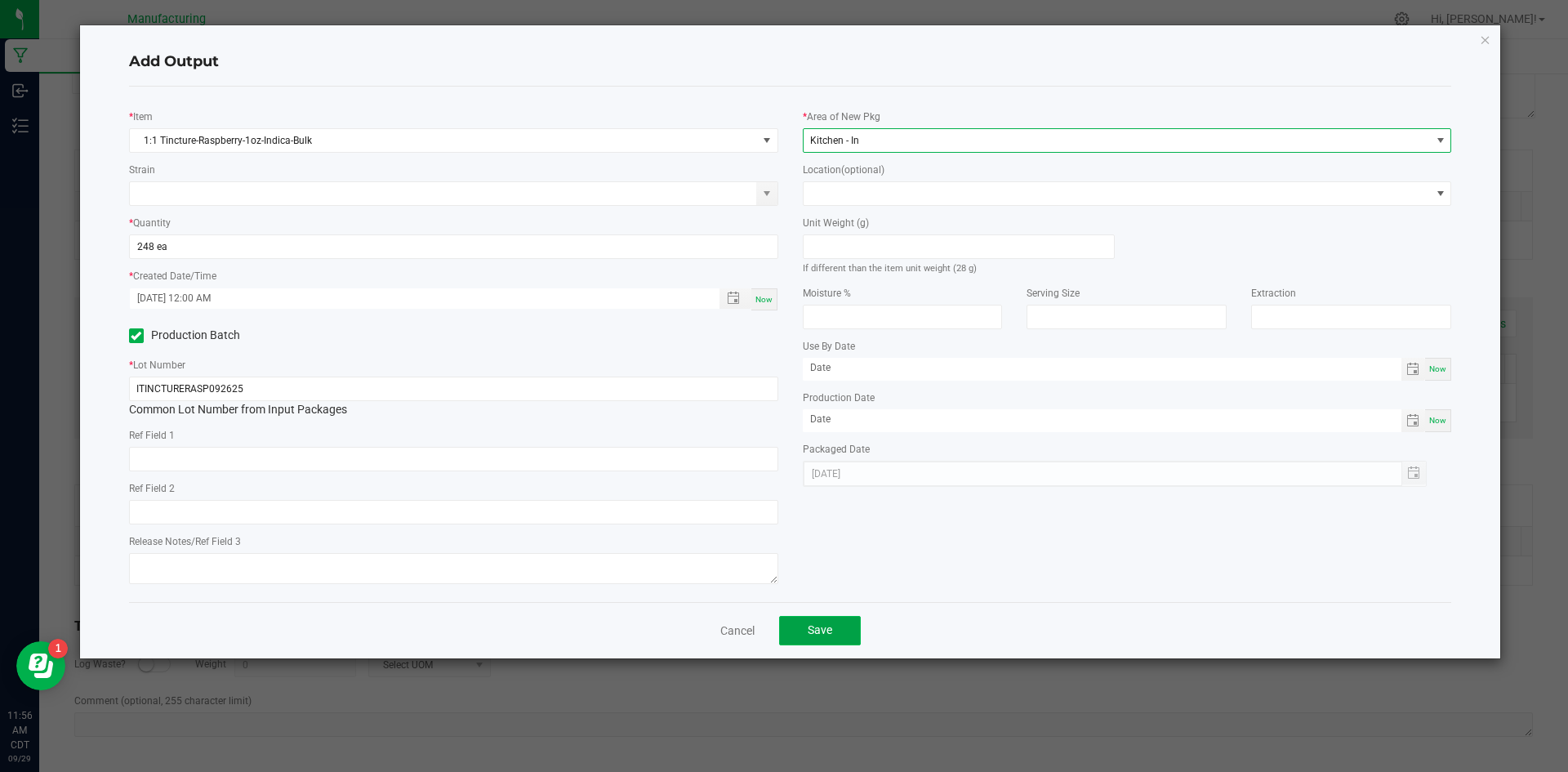
click at [819, 629] on span "Save" at bounding box center [820, 630] width 25 height 13
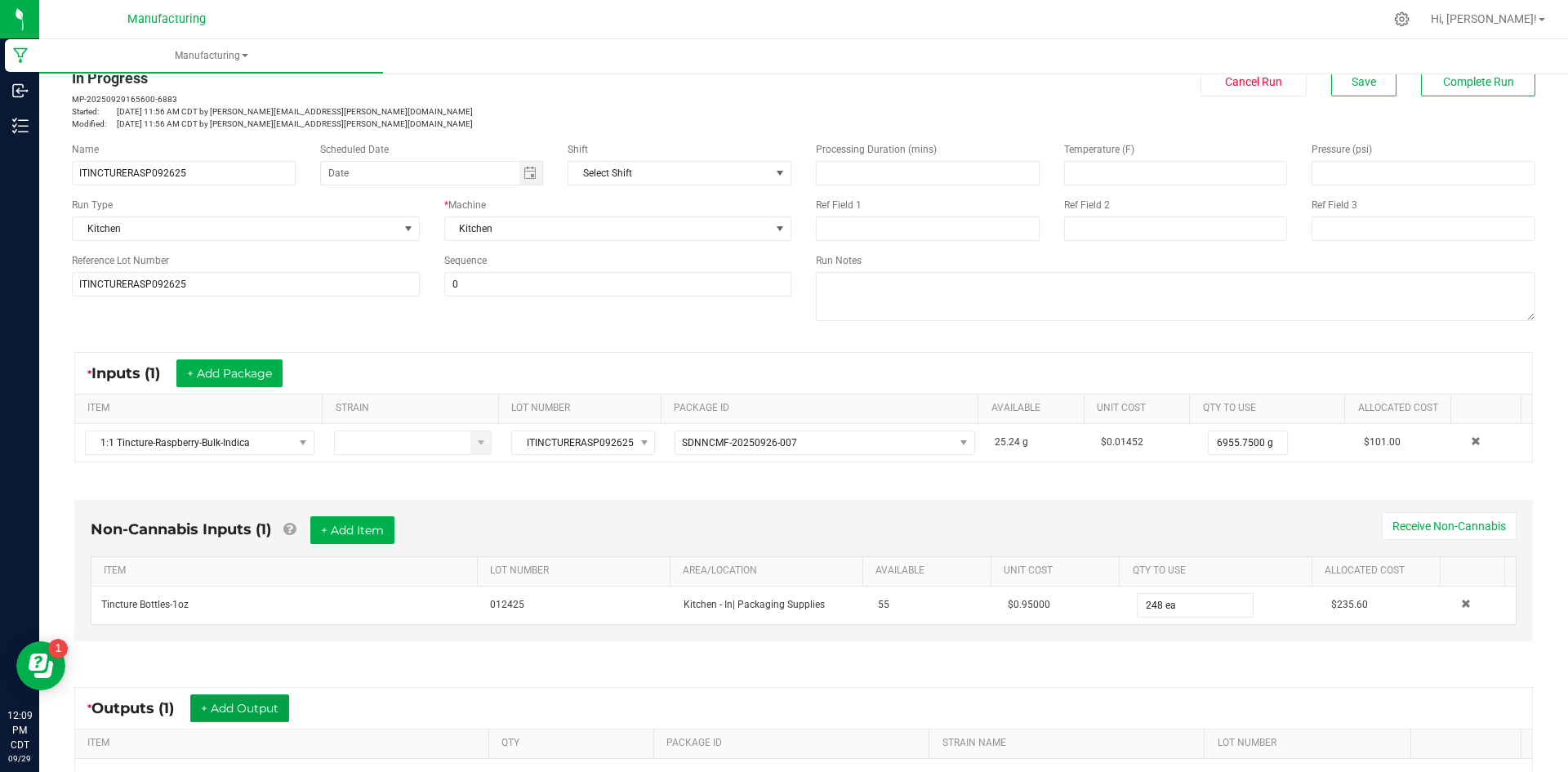
scroll to position [0, 0]
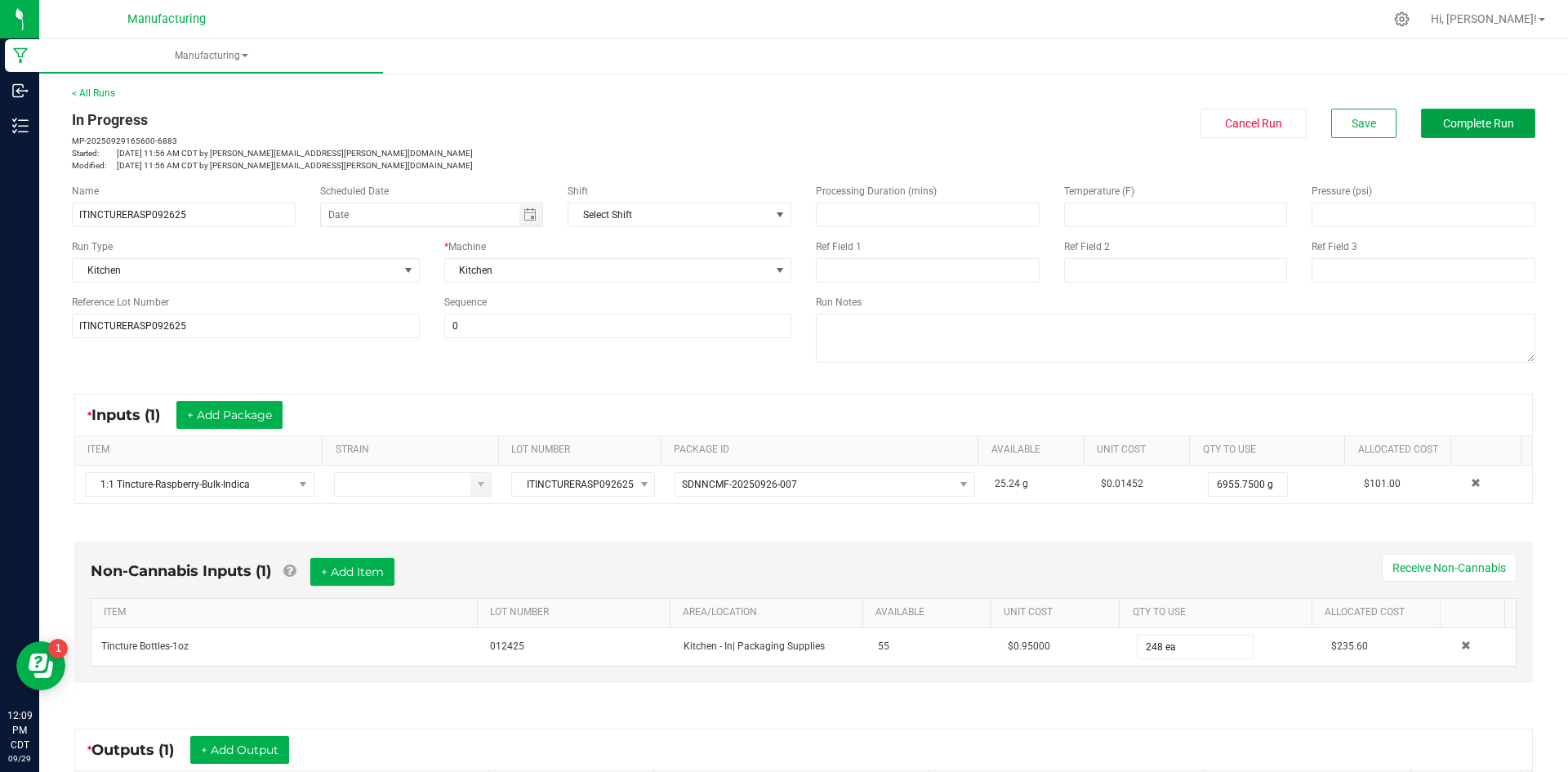
click at [1482, 125] on span "Complete Run" at bounding box center [1479, 124] width 71 height 13
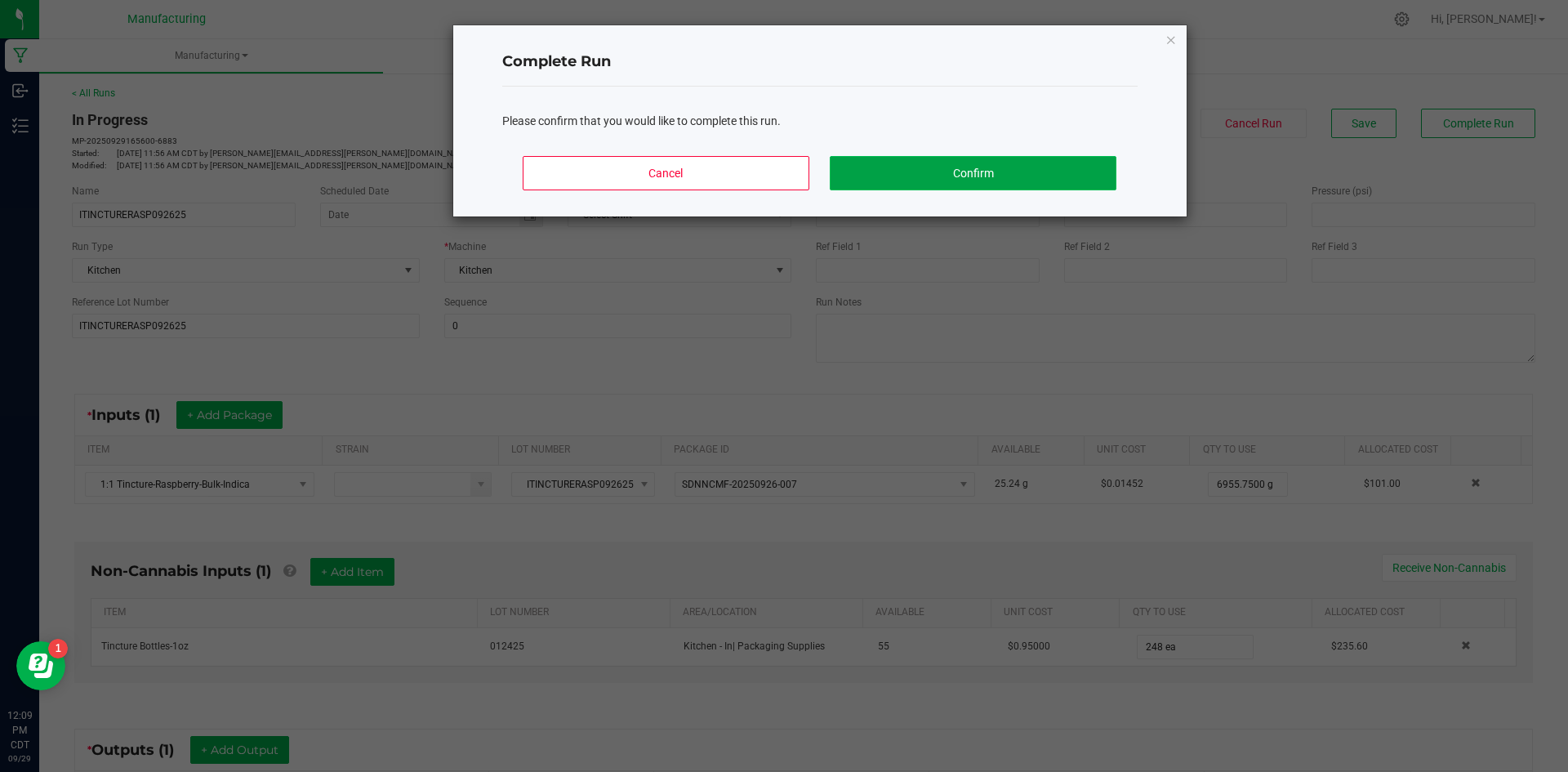
click at [995, 174] on button "Confirm" at bounding box center [973, 174] width 286 height 35
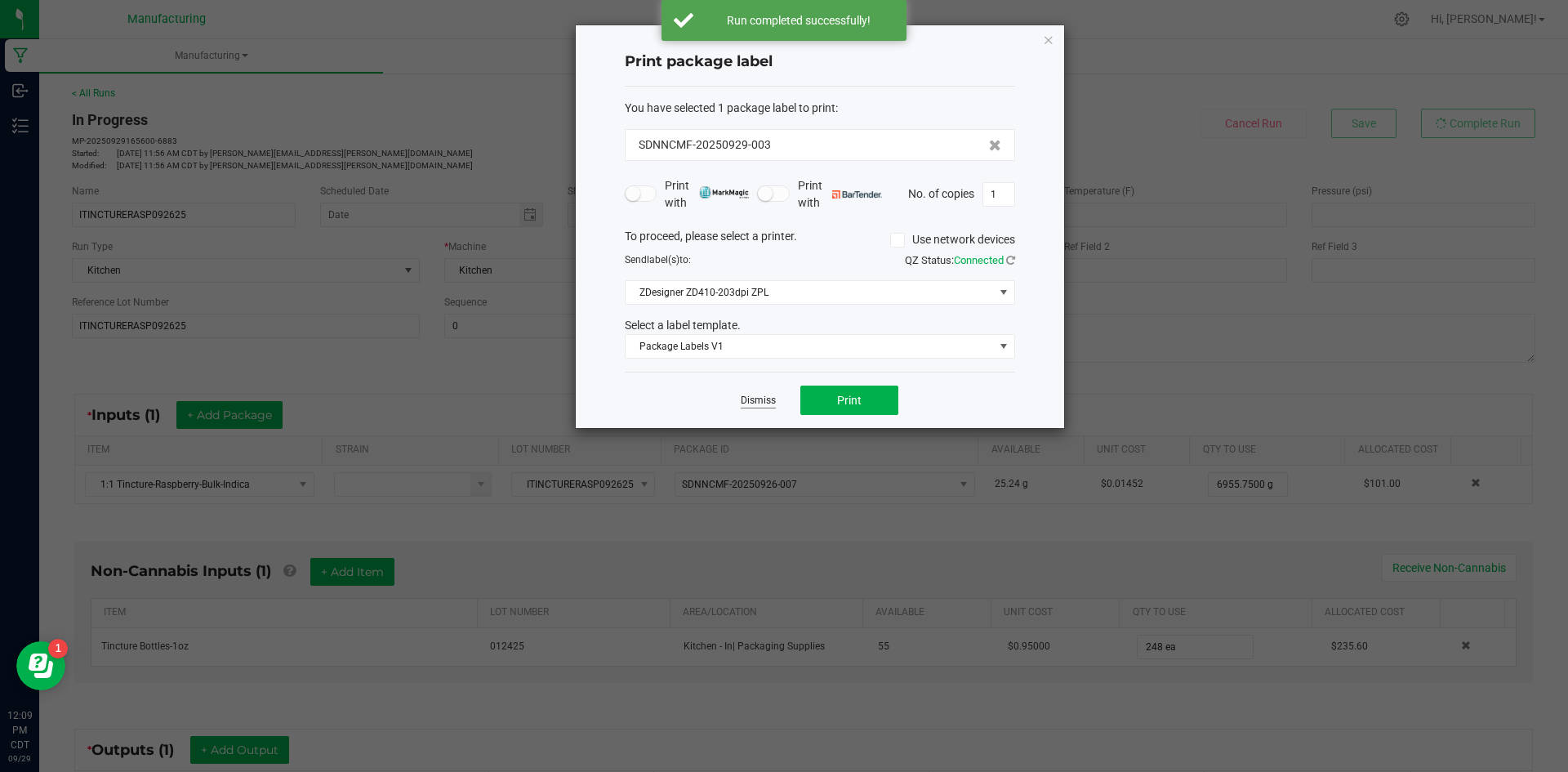
click at [766, 402] on link "Dismiss" at bounding box center [758, 400] width 36 height 13
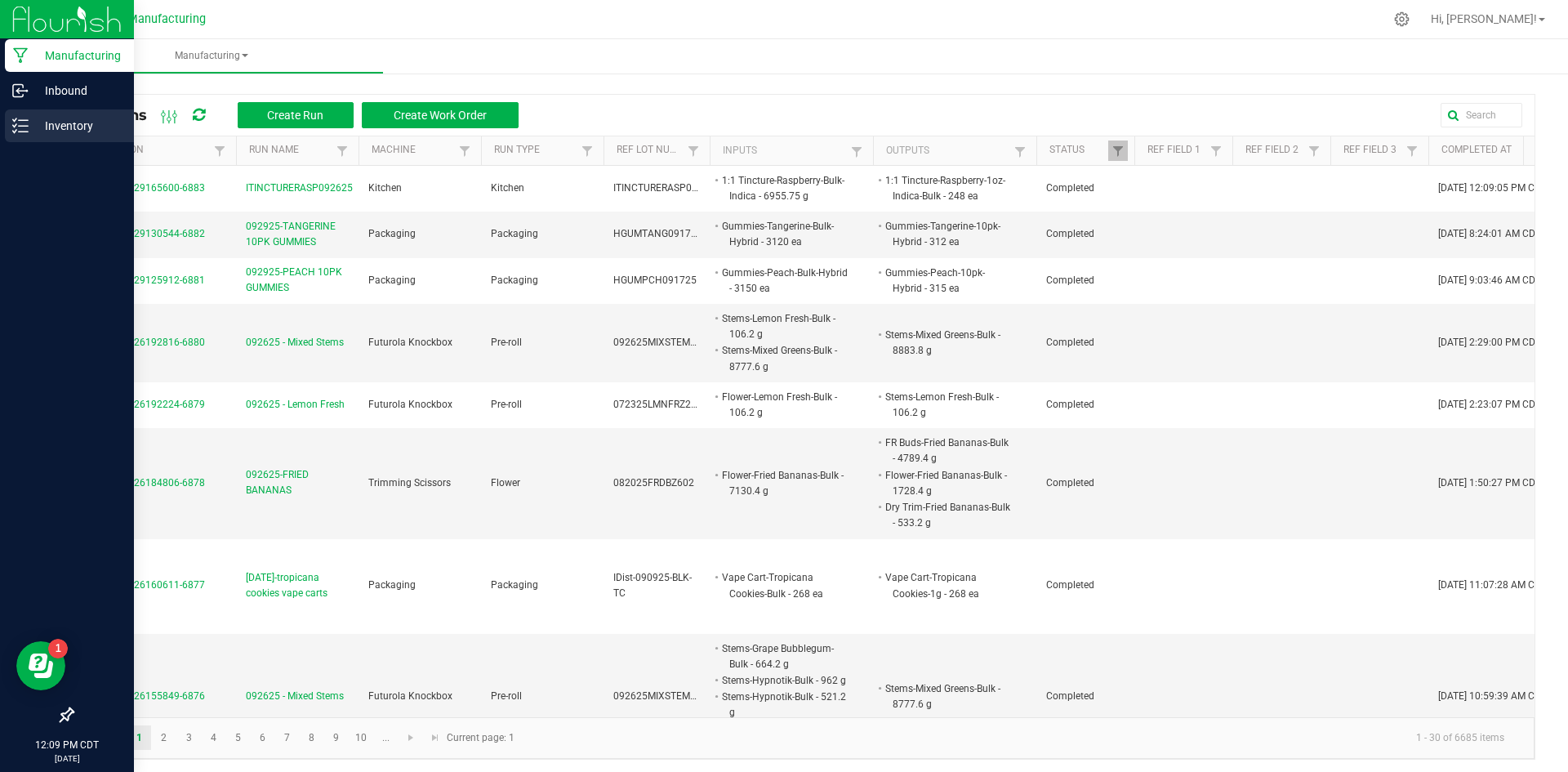
click at [24, 131] on icon at bounding box center [20, 126] width 16 height 16
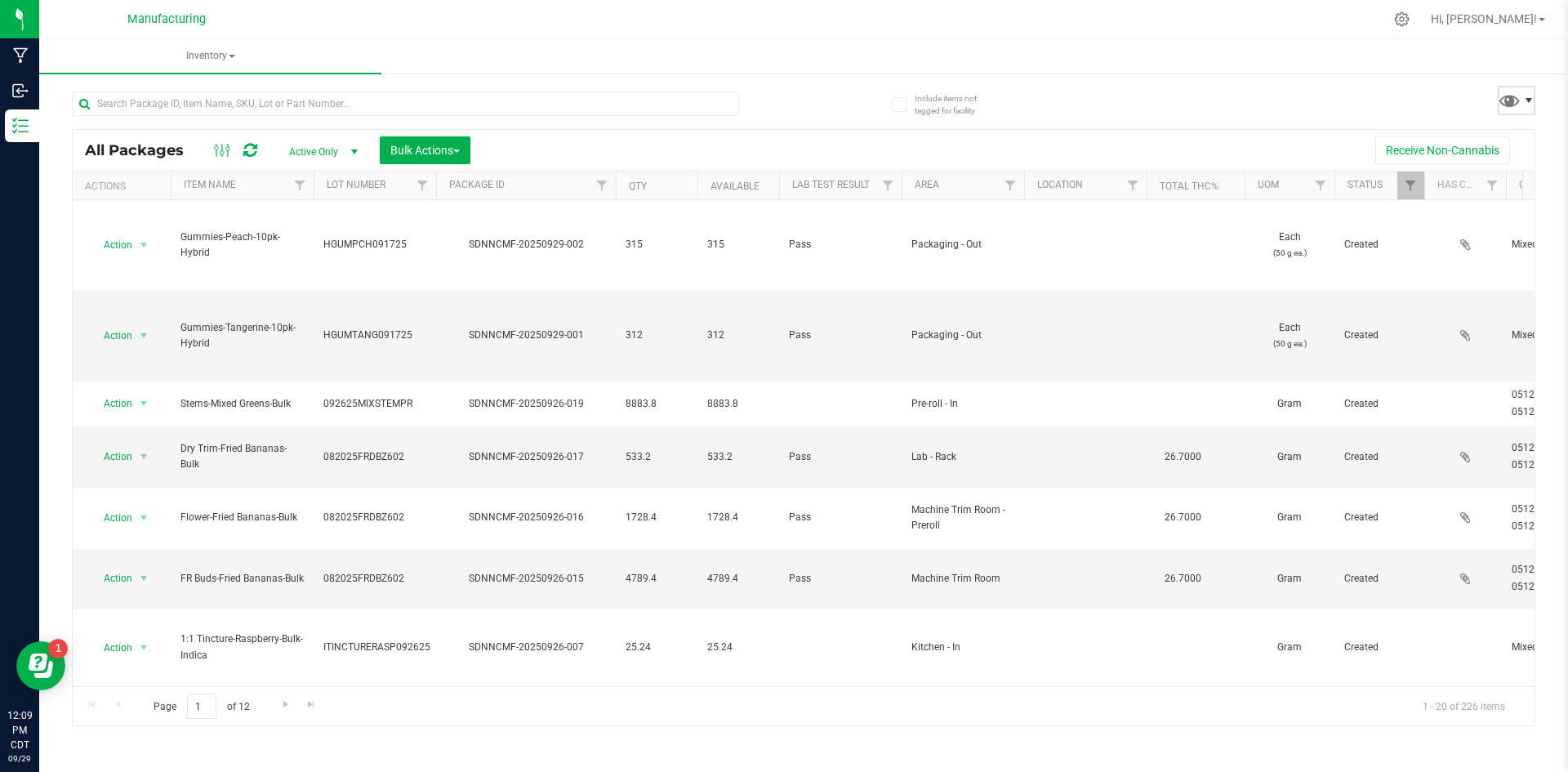
click at [1529, 95] on span at bounding box center [1530, 101] width 13 height 13
click at [1446, 317] on span "Kitchen - In" at bounding box center [1455, 307] width 204 height 33
